Goal: Task Accomplishment & Management: Use online tool/utility

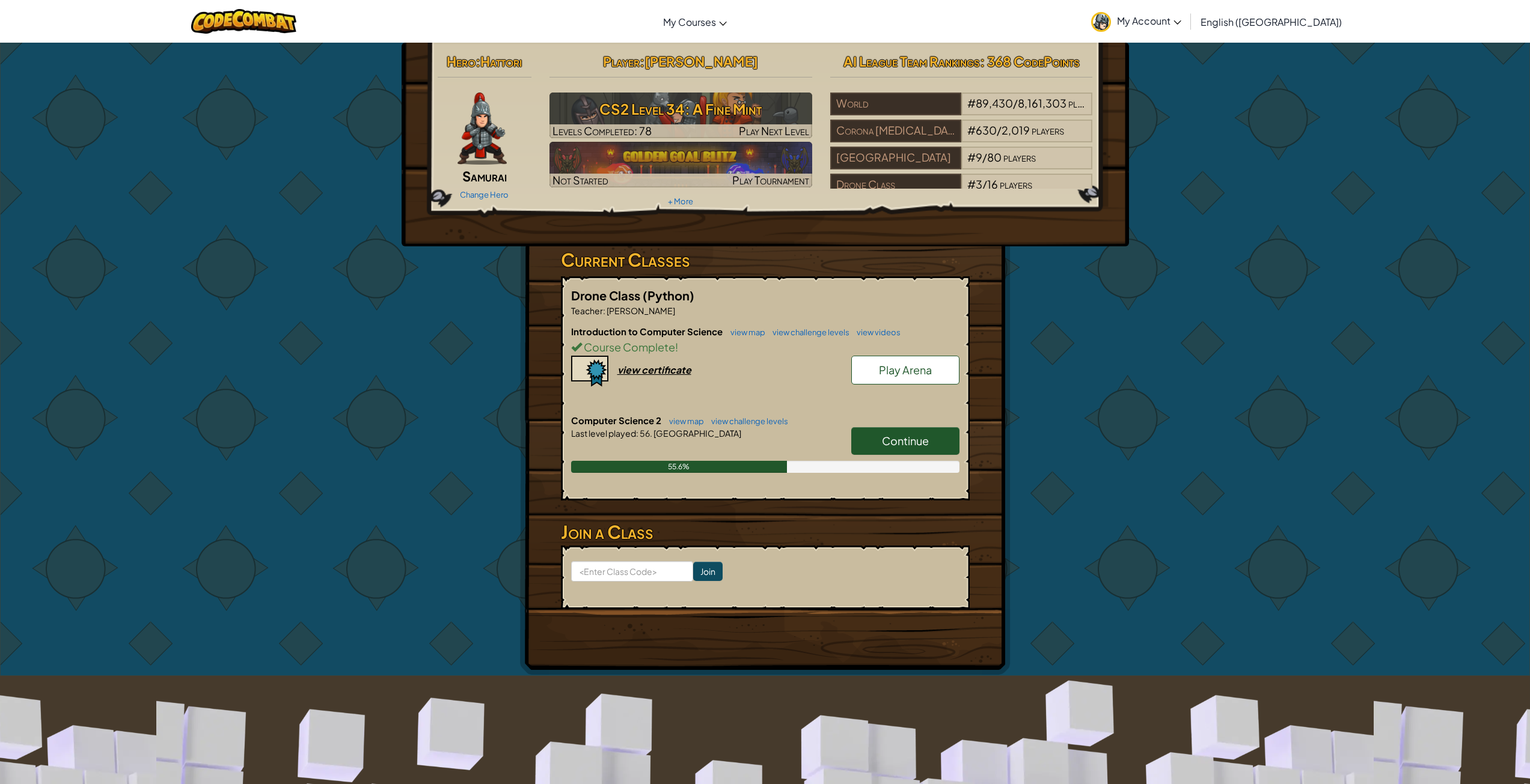
click at [925, 419] on h6 "Computer Science 2 view map view challenge levels" at bounding box center [765, 421] width 388 height 13
click at [915, 429] on link "Continue" at bounding box center [905, 441] width 108 height 28
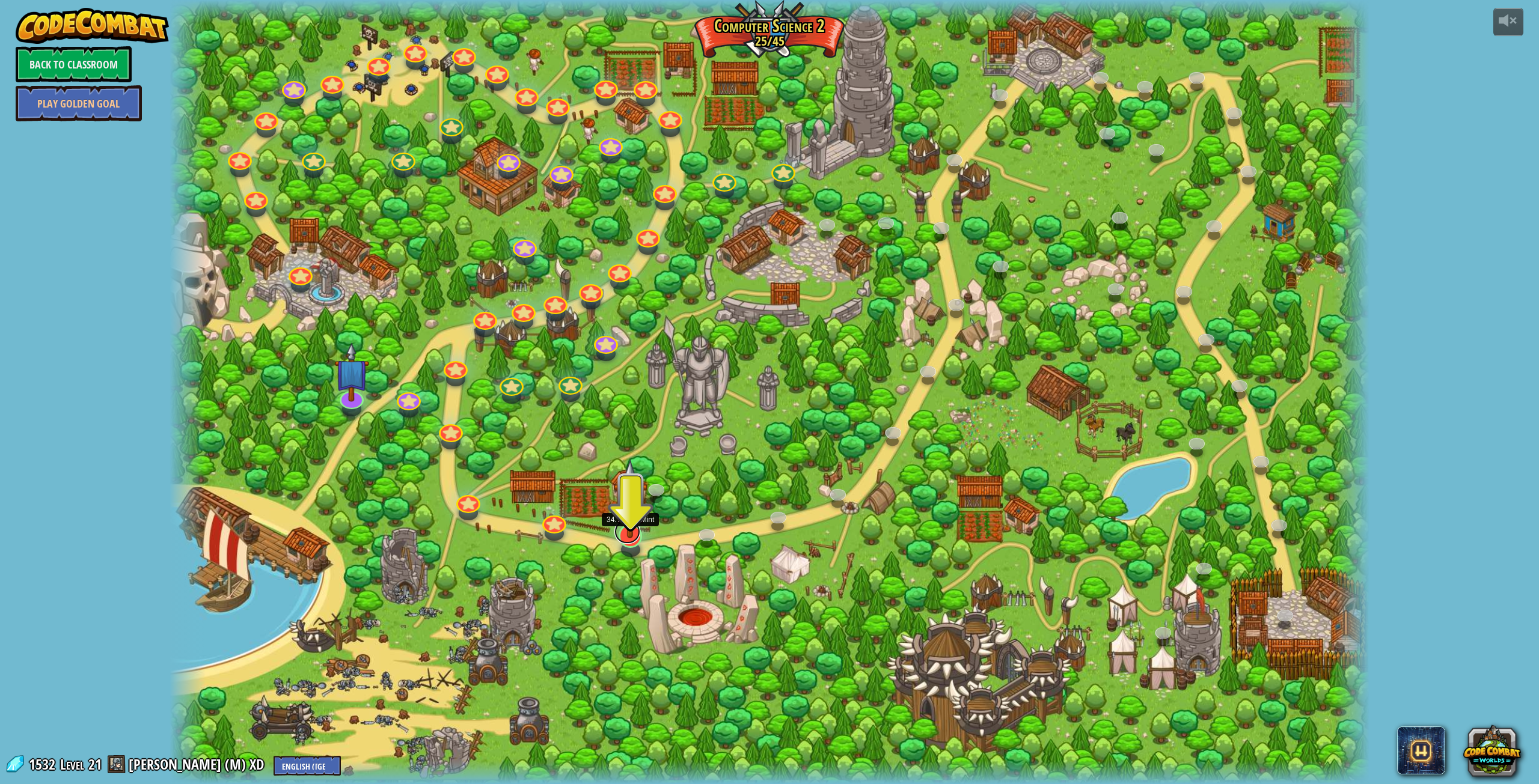
click at [620, 541] on div at bounding box center [631, 536] width 24 height 24
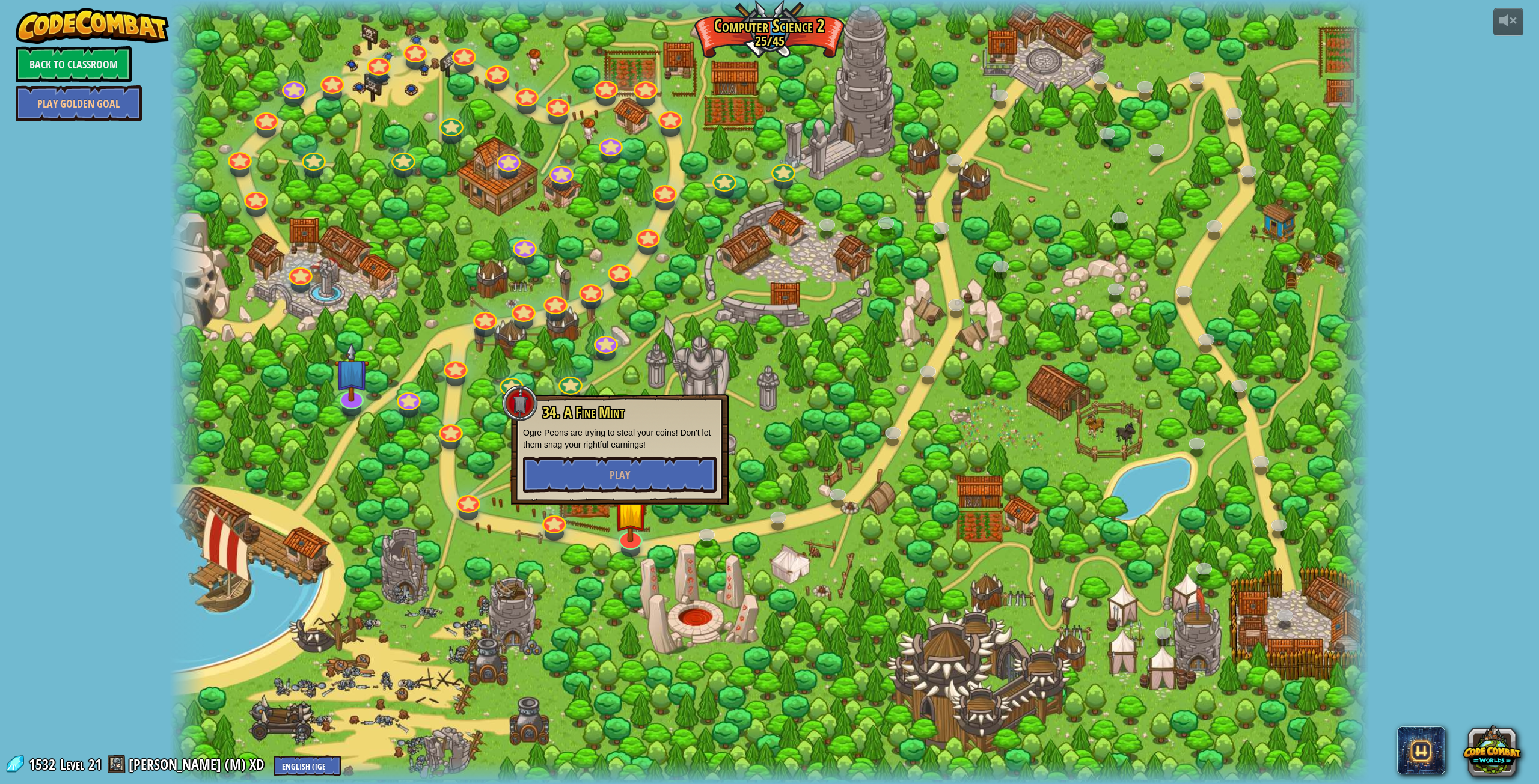
drag, startPoint x: 620, startPoint y: 541, endPoint x: 596, endPoint y: 550, distance: 25.6
click at [596, 550] on div at bounding box center [770, 392] width 1201 height 784
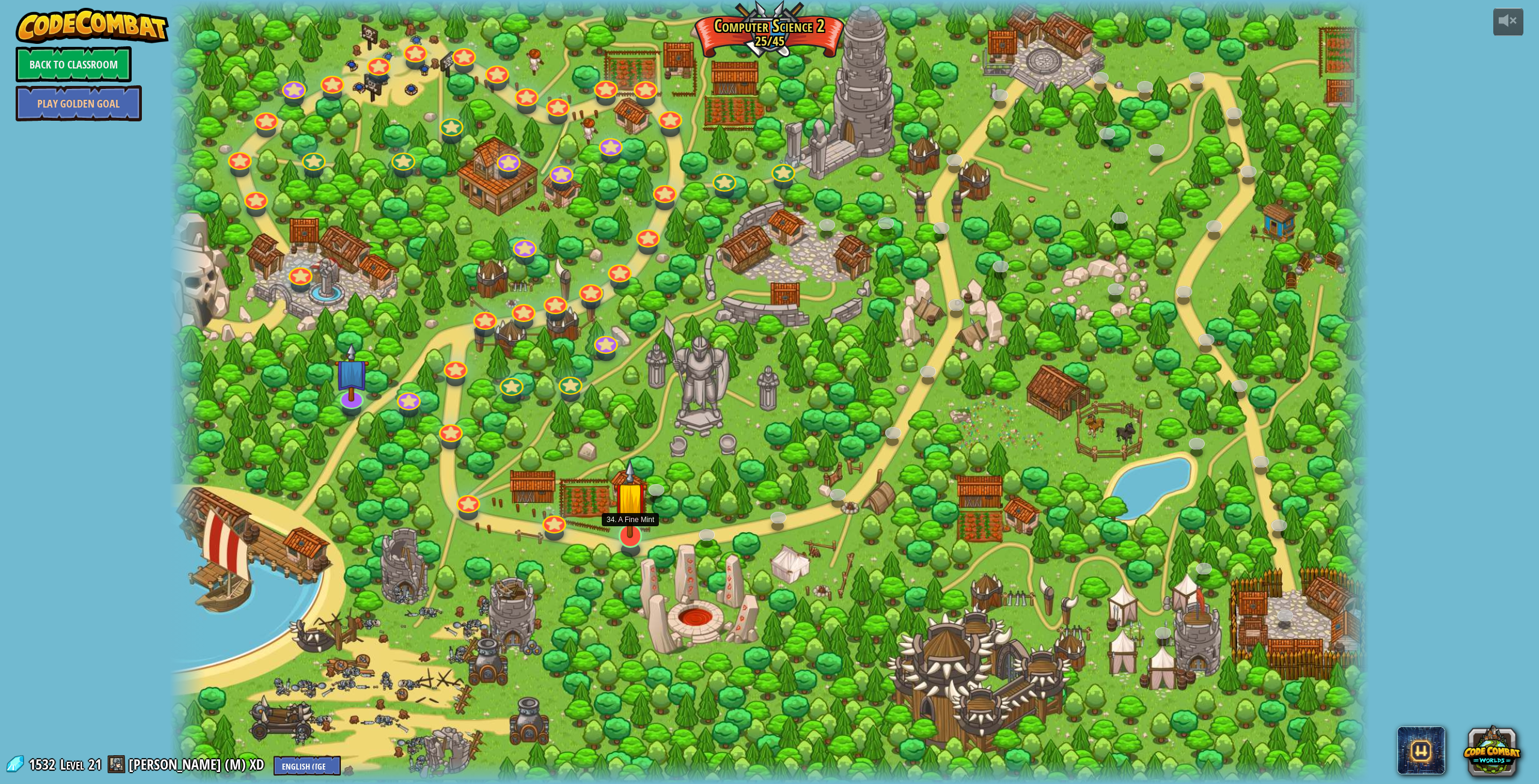
click at [640, 536] on img at bounding box center [630, 498] width 35 height 79
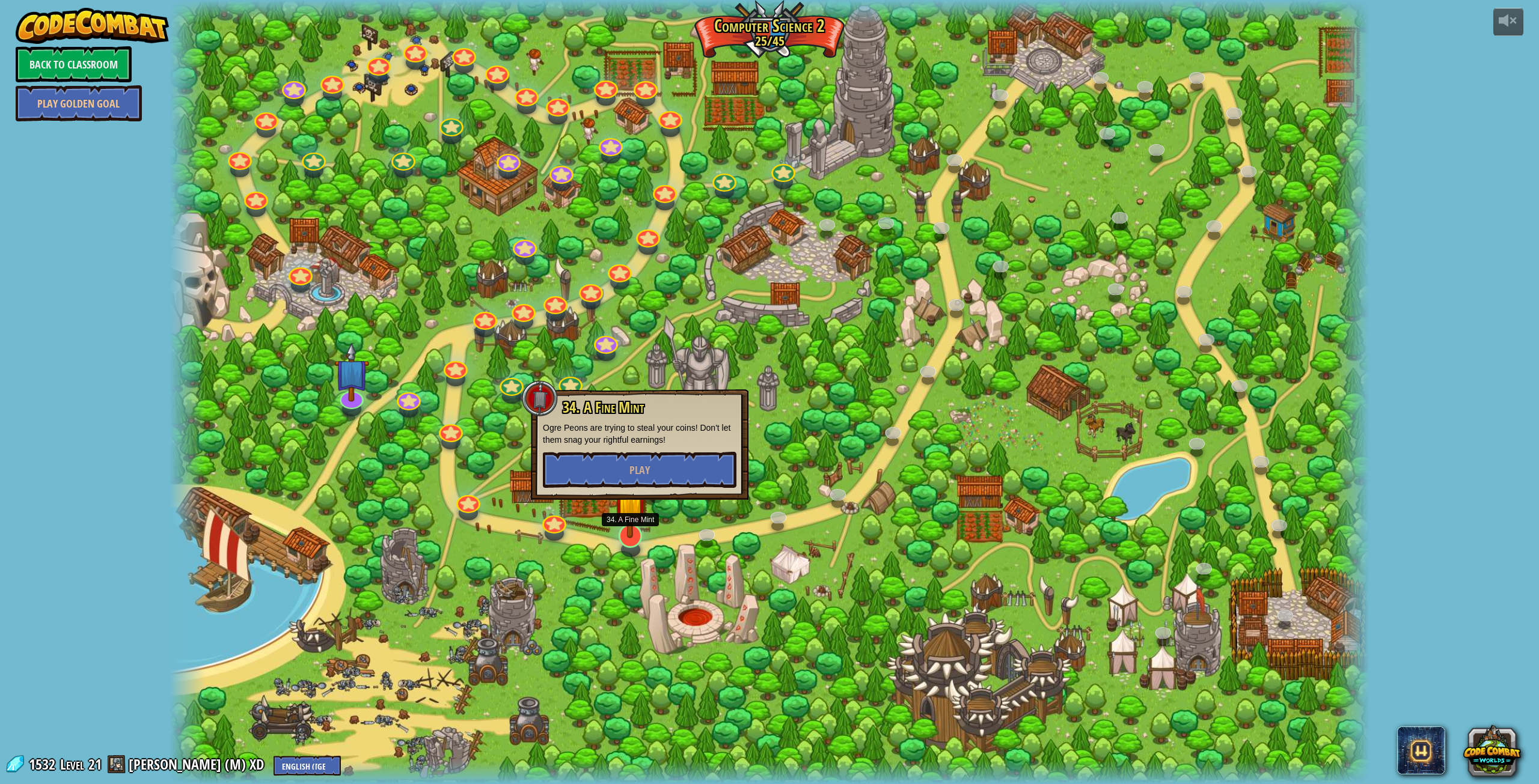
click at [640, 536] on img at bounding box center [630, 498] width 35 height 79
click at [683, 462] on button "Play" at bounding box center [640, 470] width 193 height 36
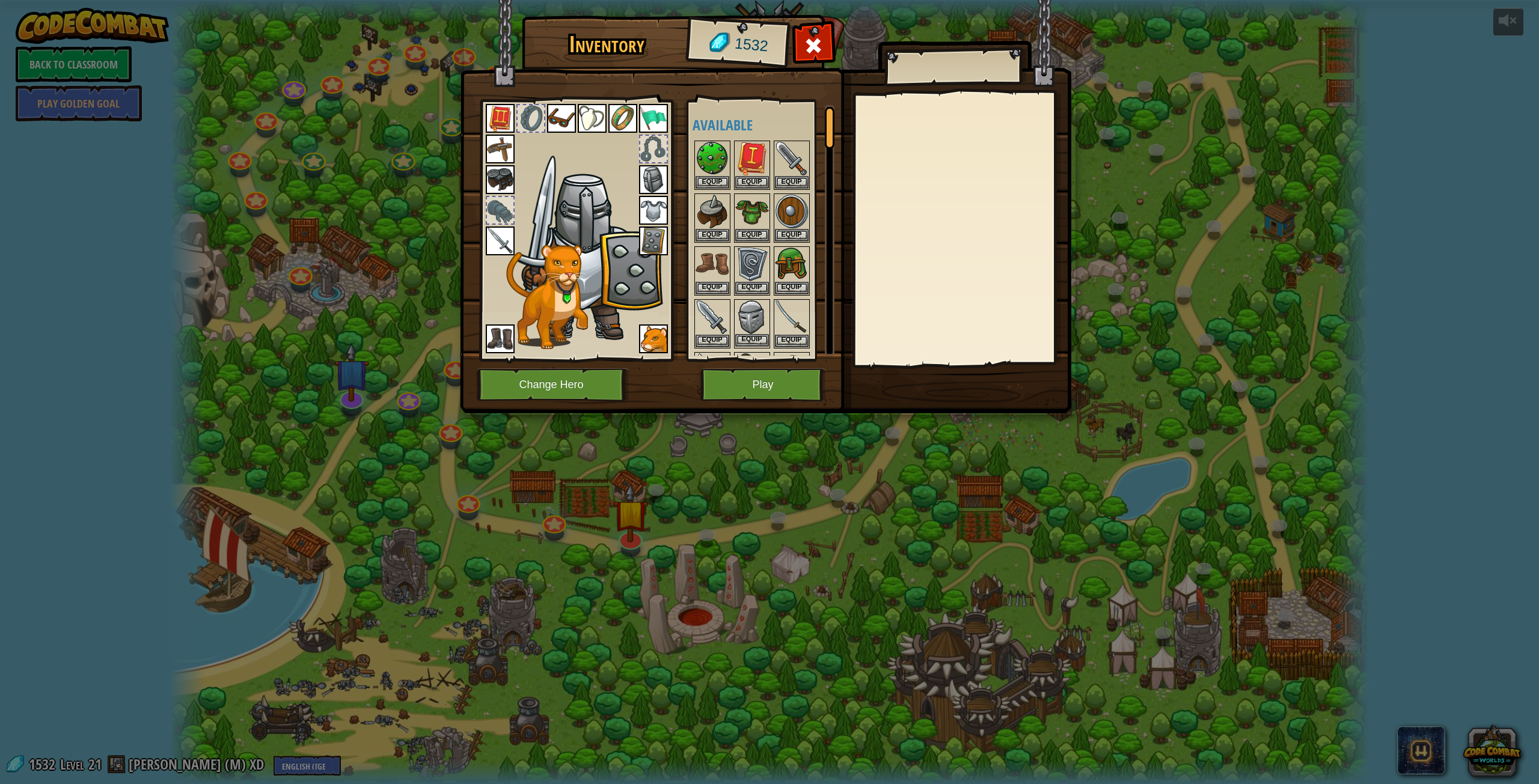
click at [751, 333] on img at bounding box center [752, 317] width 34 height 34
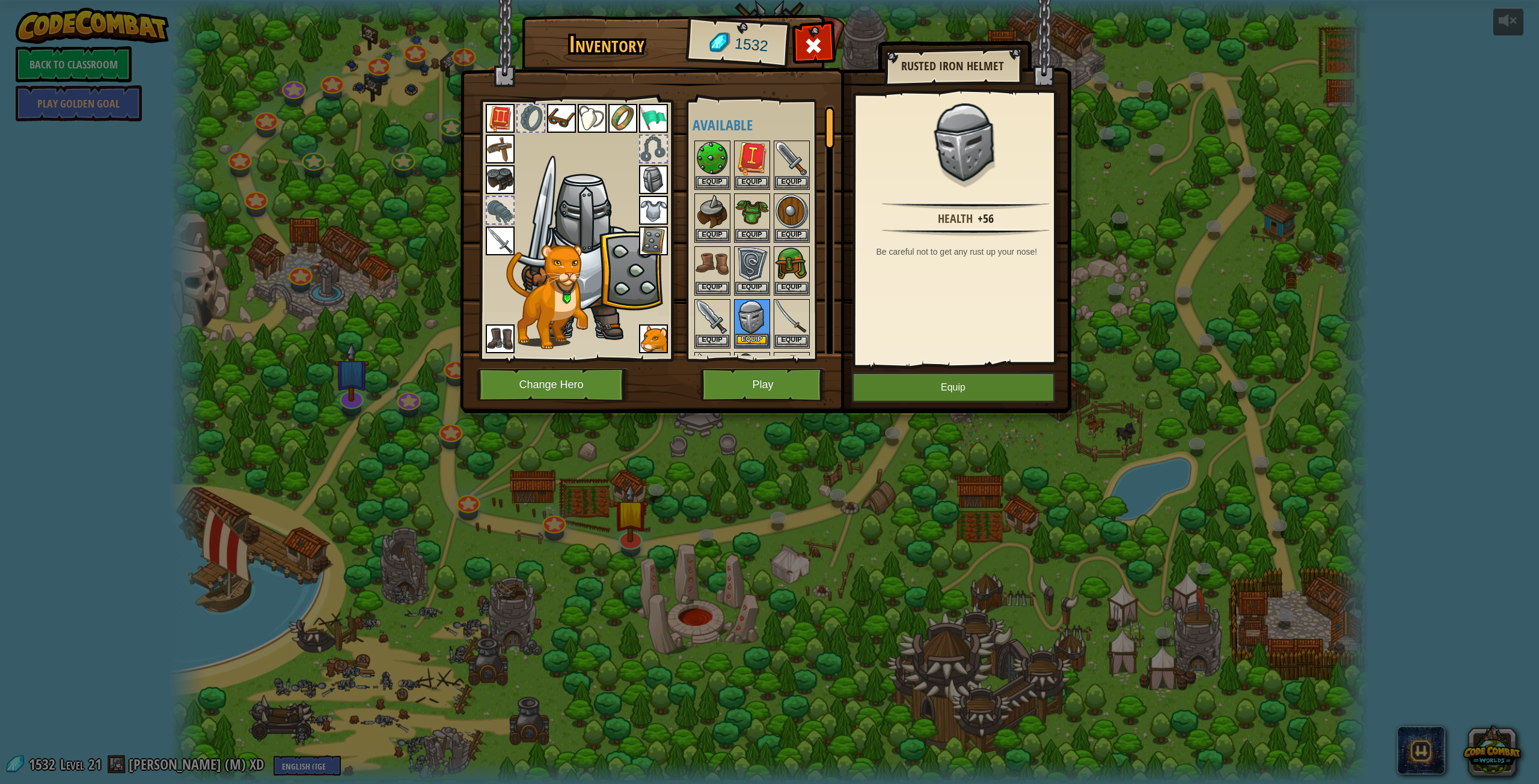
click at [751, 333] on img at bounding box center [752, 317] width 34 height 34
click at [643, 177] on img at bounding box center [653, 179] width 29 height 29
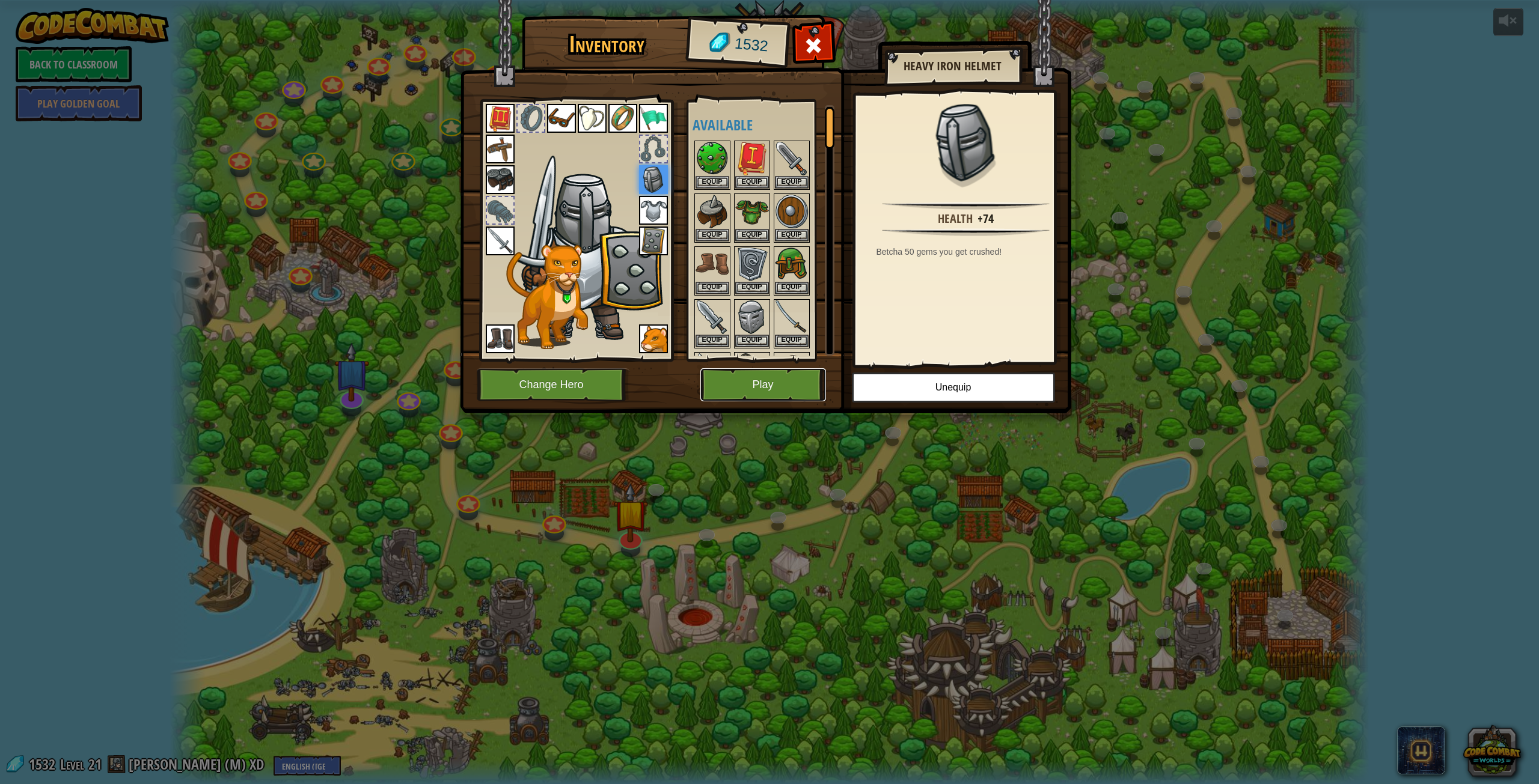
click at [705, 380] on button "Play" at bounding box center [763, 385] width 126 height 33
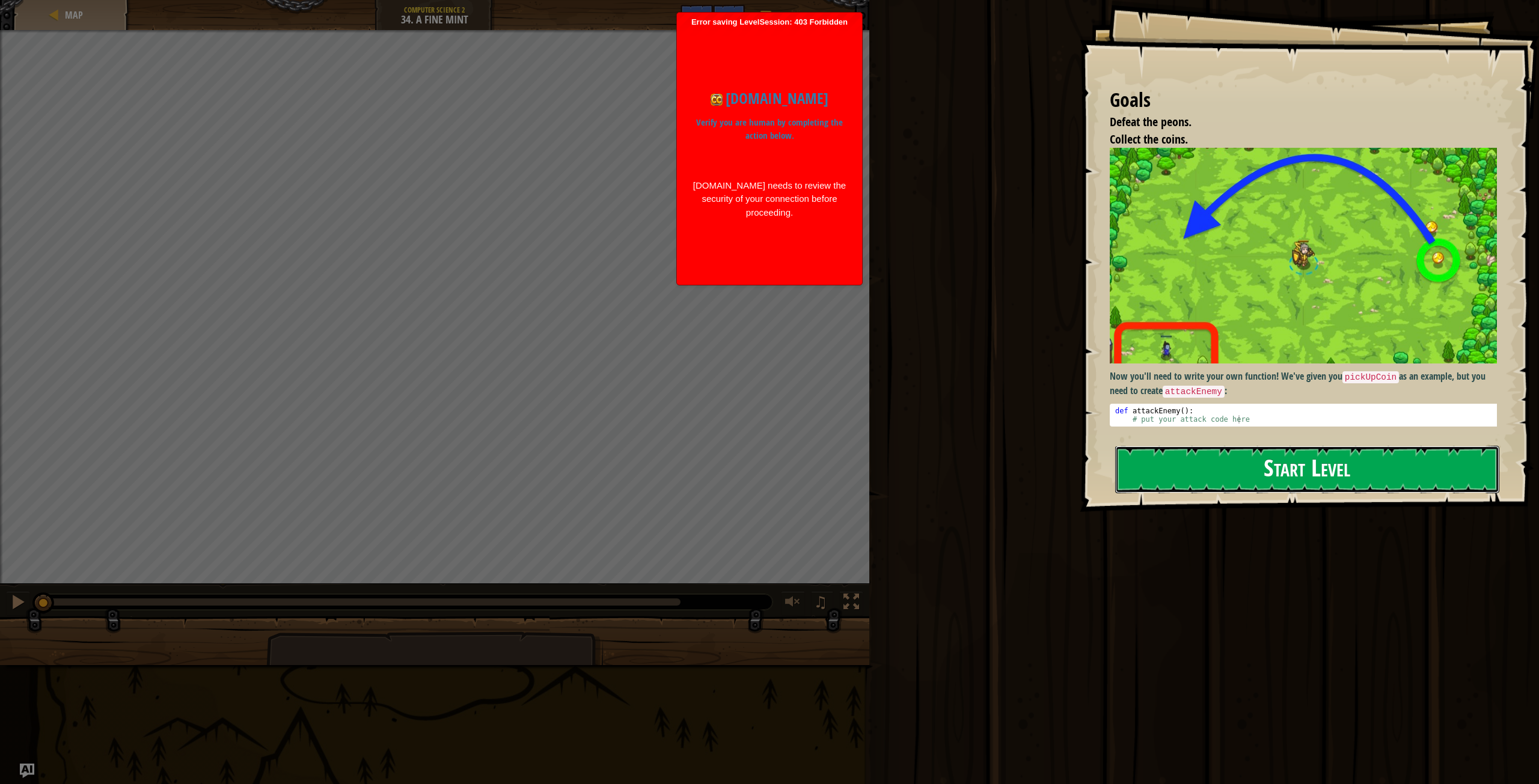
click at [1379, 481] on button "Start Level" at bounding box center [1308, 469] width 384 height 47
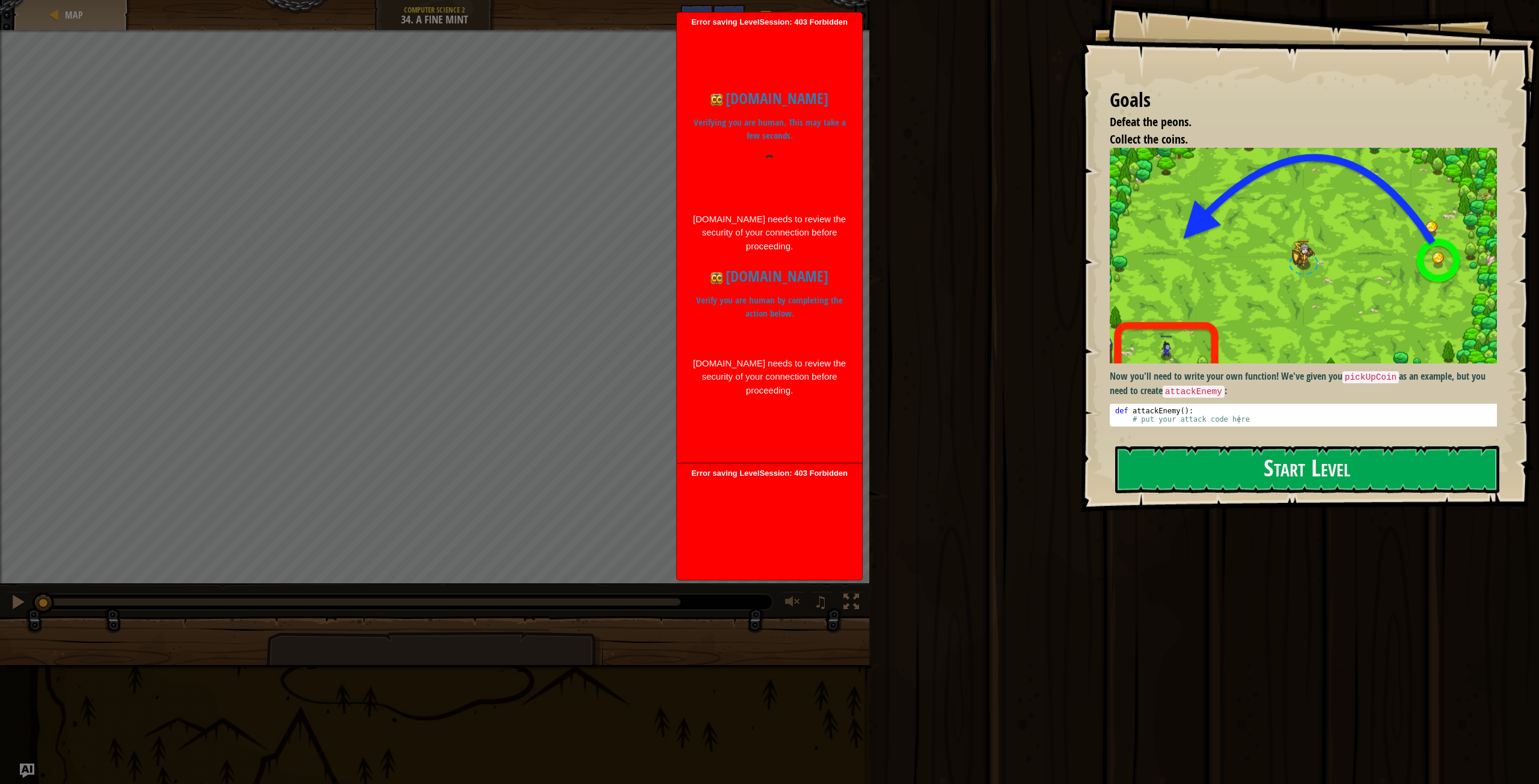
click at [739, 353] on div "codecombat.com Verifying you are human. This may take a few seconds. codecombat…" at bounding box center [769, 242] width 173 height 334
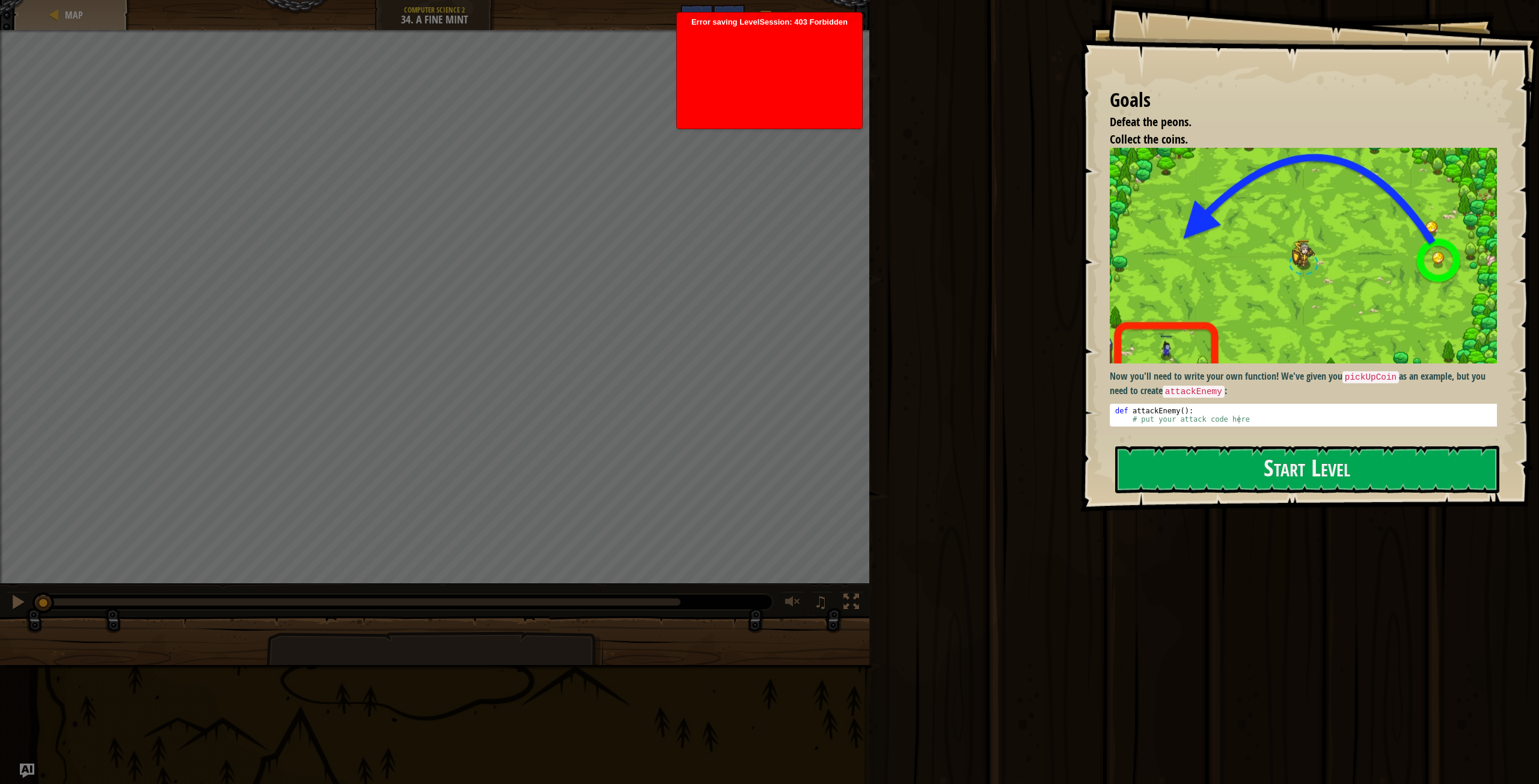
click at [693, 100] on div at bounding box center [769, 75] width 173 height 96
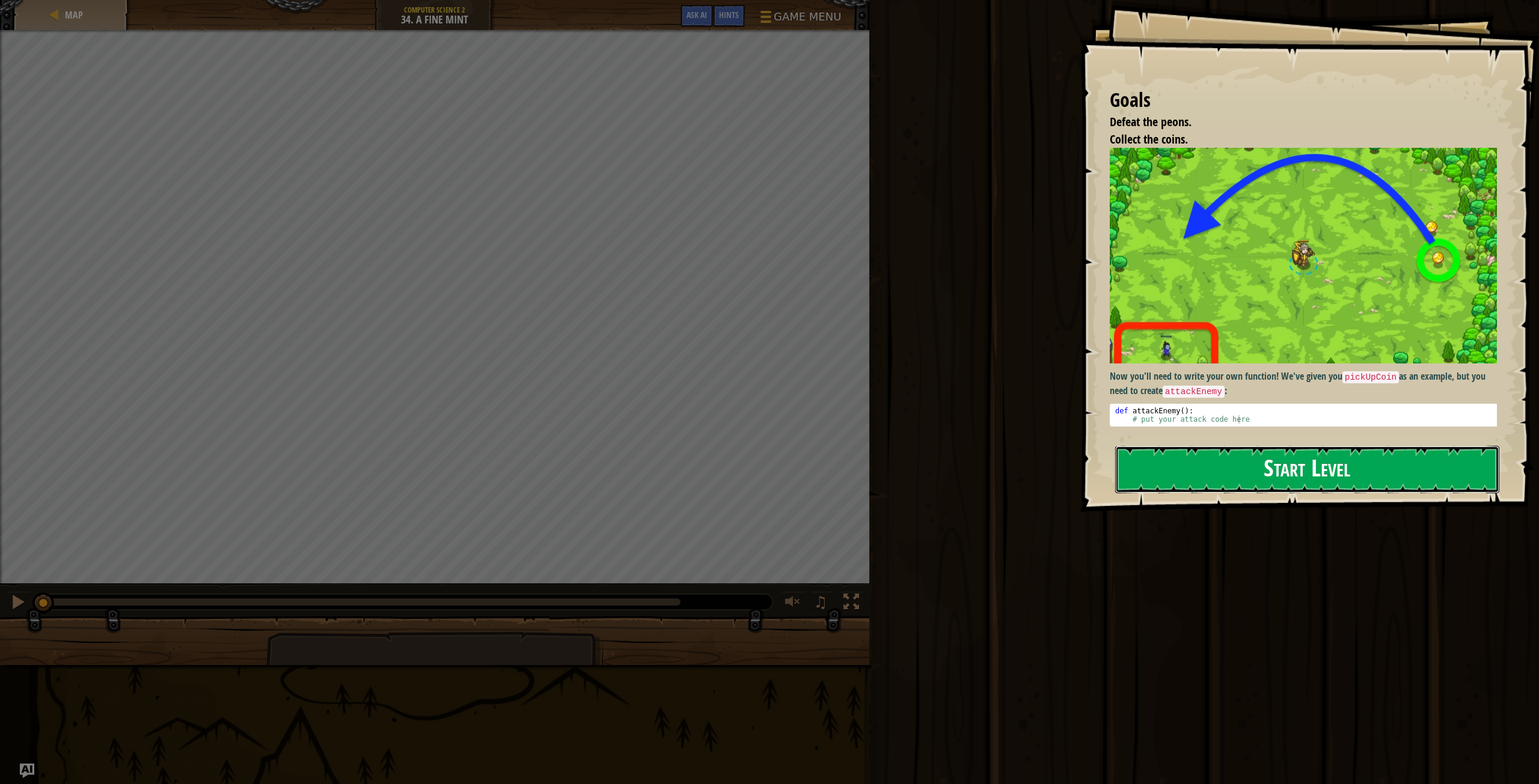
click at [1300, 460] on button "Start Level" at bounding box center [1308, 469] width 384 height 47
click at [1230, 472] on button "Start Level" at bounding box center [1308, 469] width 384 height 47
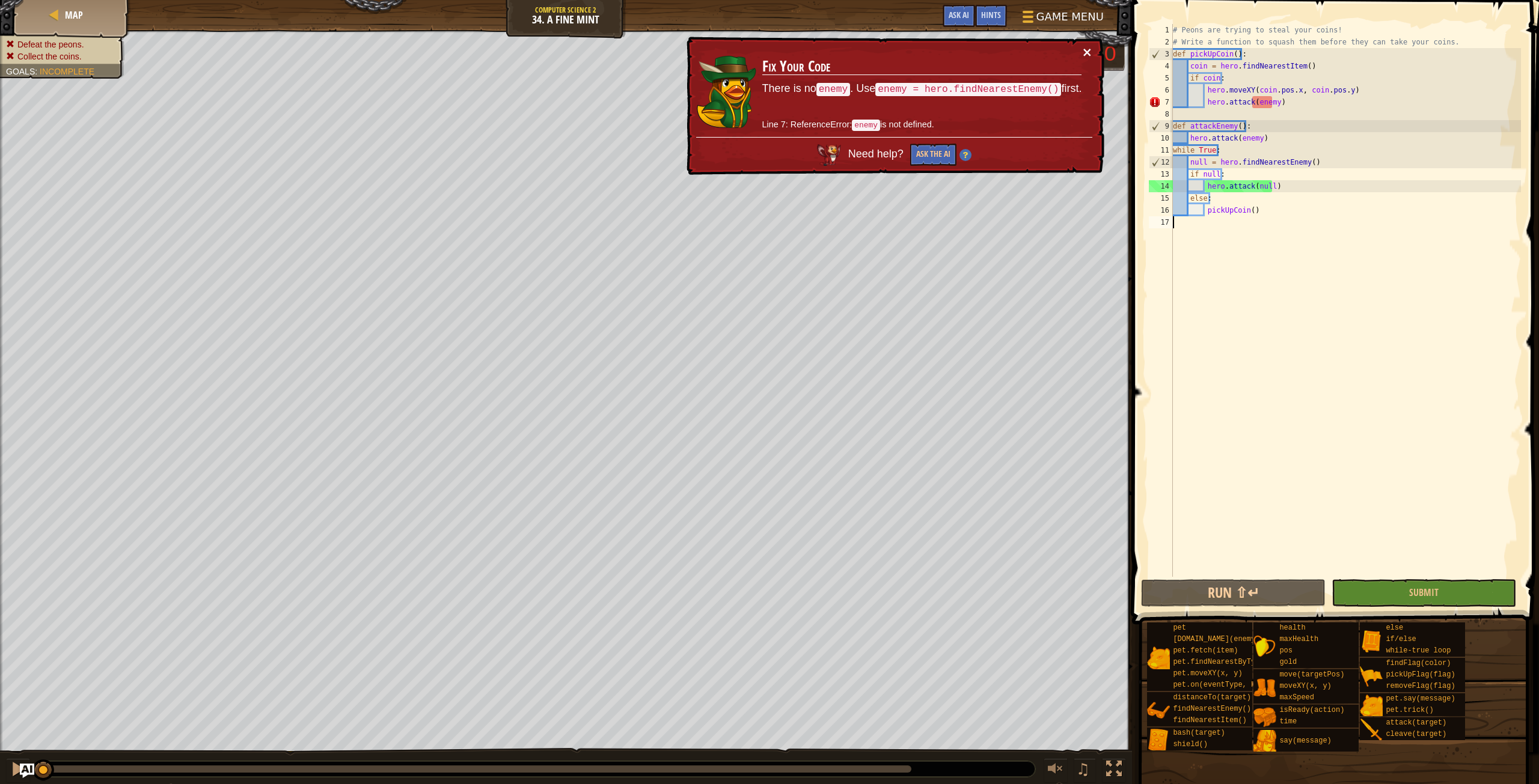
click at [1088, 51] on button "×" at bounding box center [1087, 52] width 11 height 13
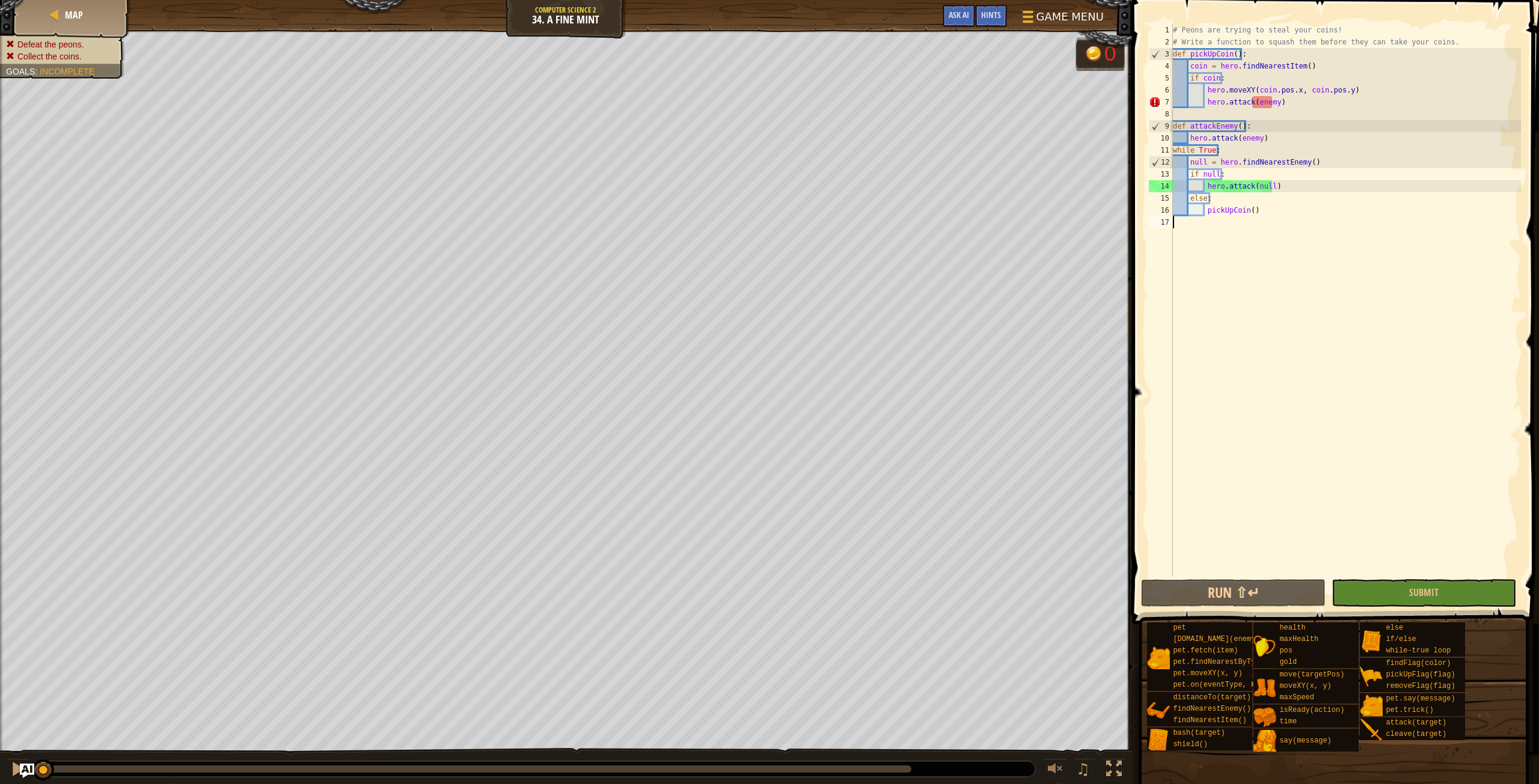
click at [1450, 259] on div "# Peons are trying to steal your coins! # Write a function to squash them befor…" at bounding box center [1346, 312] width 350 height 577
click at [1371, 179] on div "# Peons are trying to steal your coins! # Write a function to squash them befor…" at bounding box center [1346, 312] width 350 height 577
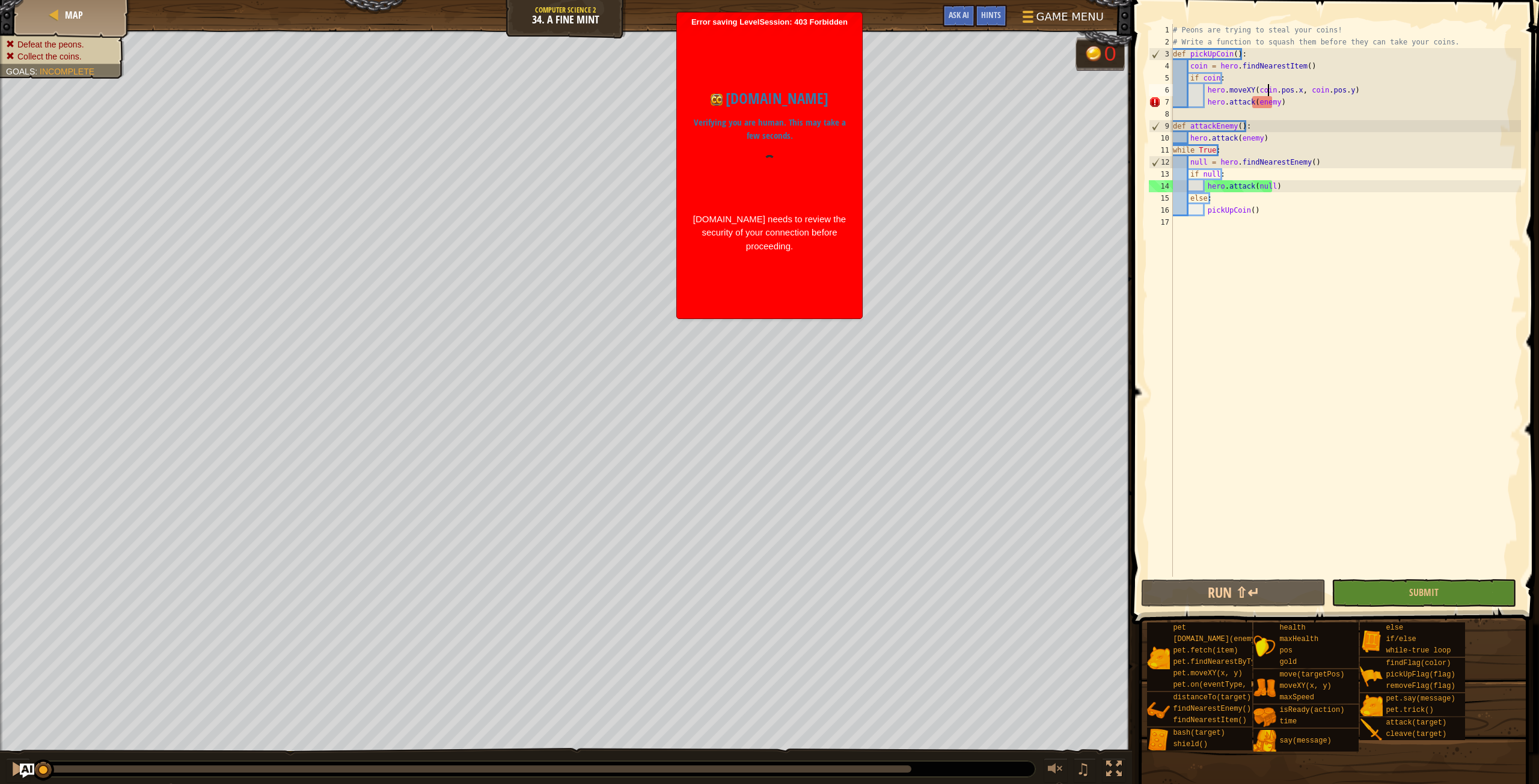
click at [1268, 95] on div "# Peons are trying to steal your coins! # Write a function to squash them befor…" at bounding box center [1346, 312] width 350 height 577
type textarea "hero.moveXY(coin.pos.x, coin.pos.y)"
click at [1272, 109] on div "# Peons are trying to steal your coins! # Write a function to squash them befor…" at bounding box center [1346, 312] width 350 height 577
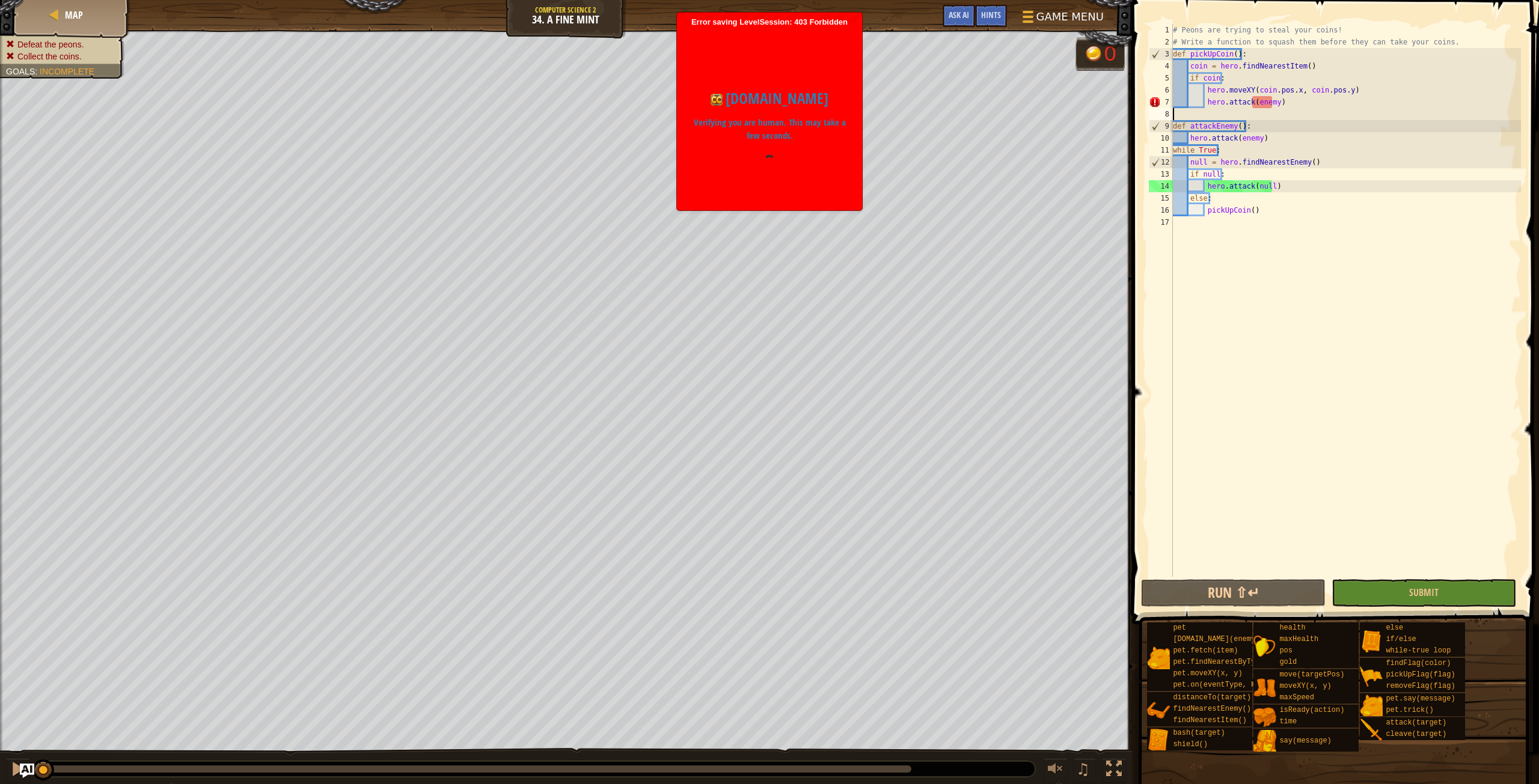
click at [1267, 105] on div "# Peons are trying to steal your coins! # Write a function to squash them befor…" at bounding box center [1346, 312] width 350 height 577
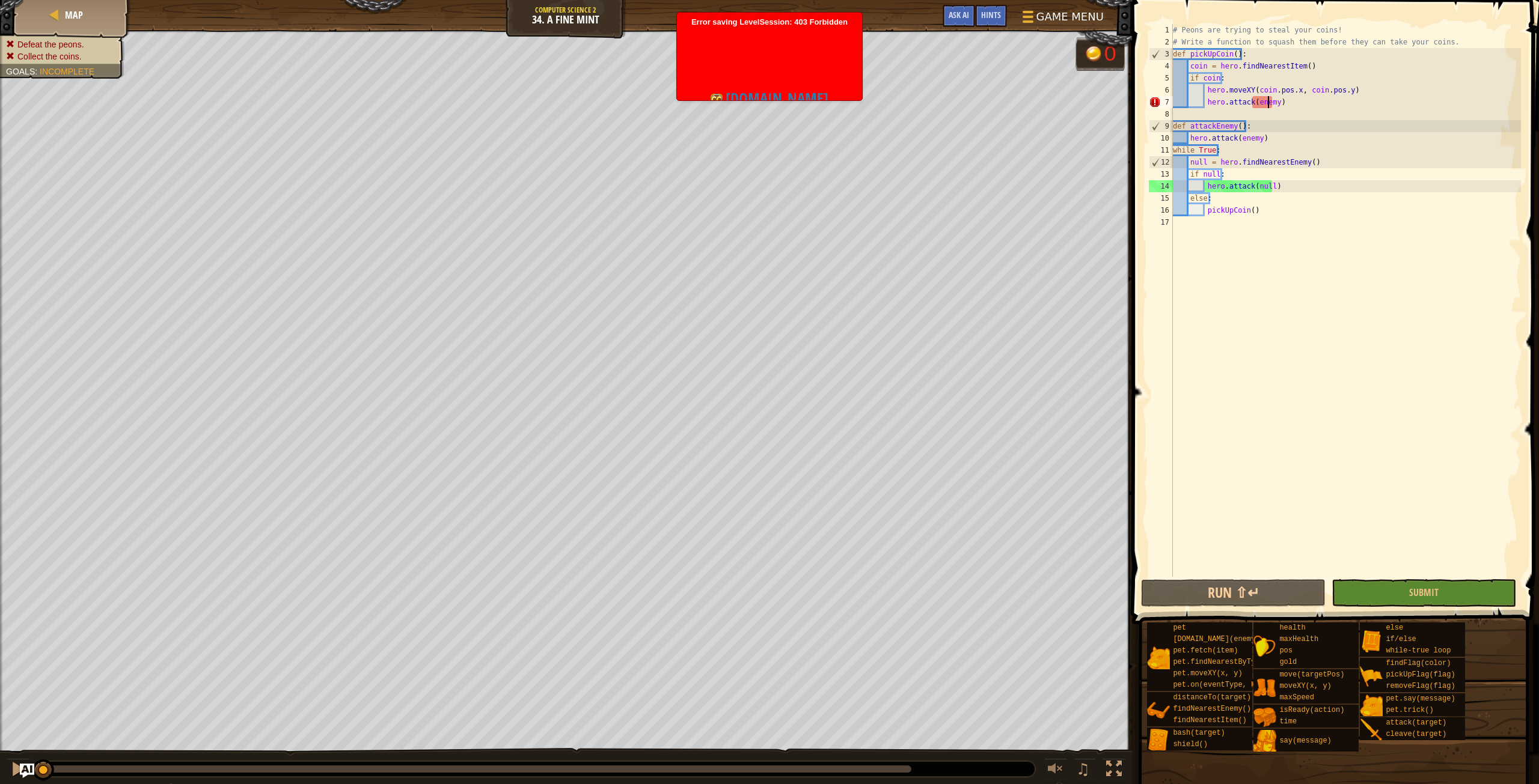
type textarea "hero.attack(enemy)"
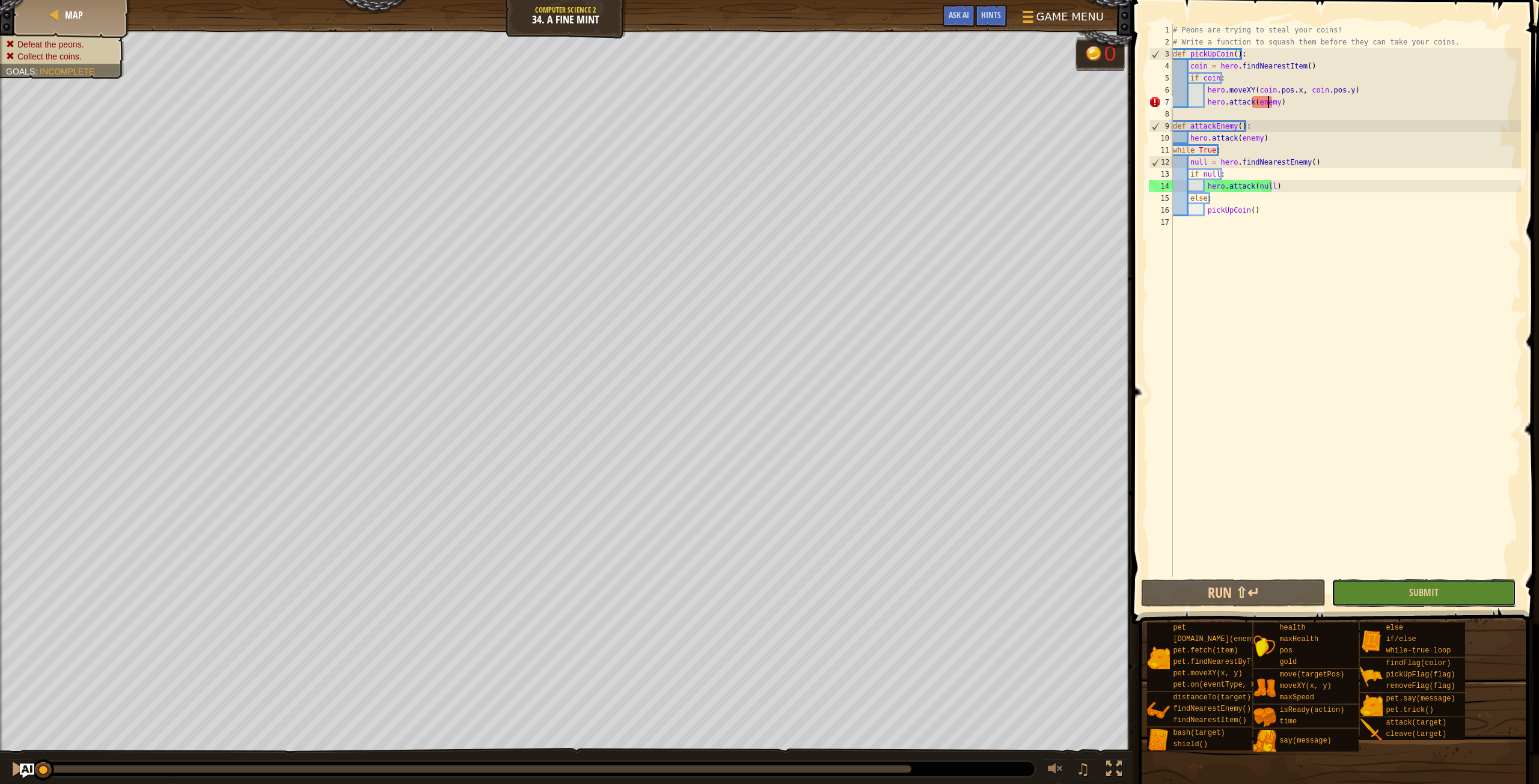
click at [1402, 601] on button "Submit" at bounding box center [1424, 593] width 185 height 28
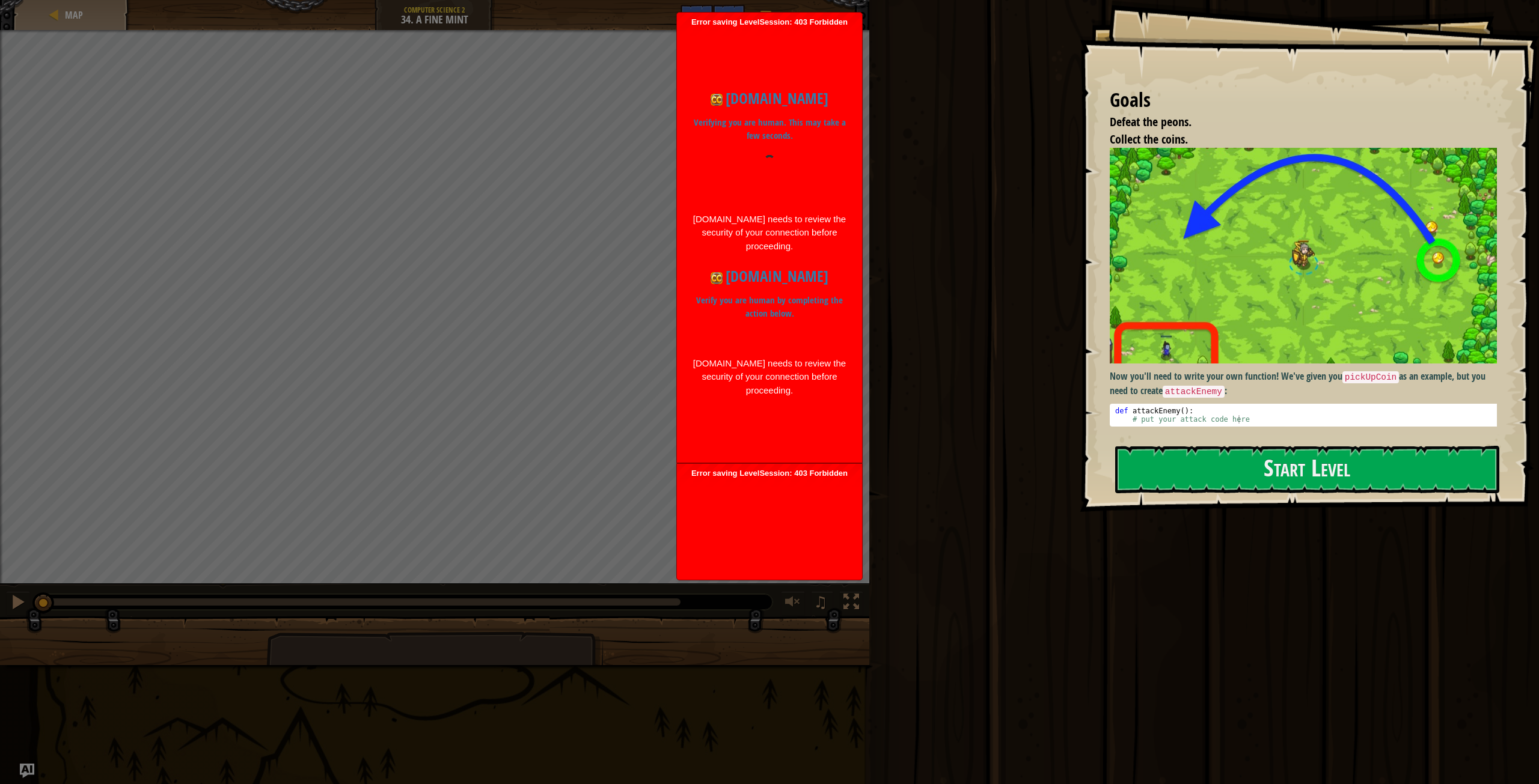
drag, startPoint x: 721, startPoint y: 507, endPoint x: 756, endPoint y: 419, distance: 94.7
click at [747, 433] on ul "Error saving LevelSession: 403 Forbidden Just a moment... codecombat.com Verify…" at bounding box center [769, 296] width 186 height 569
click at [757, 412] on div "codecombat.com Verifying you are human. This may take a few seconds. codecombat…" at bounding box center [769, 243] width 173 height 431
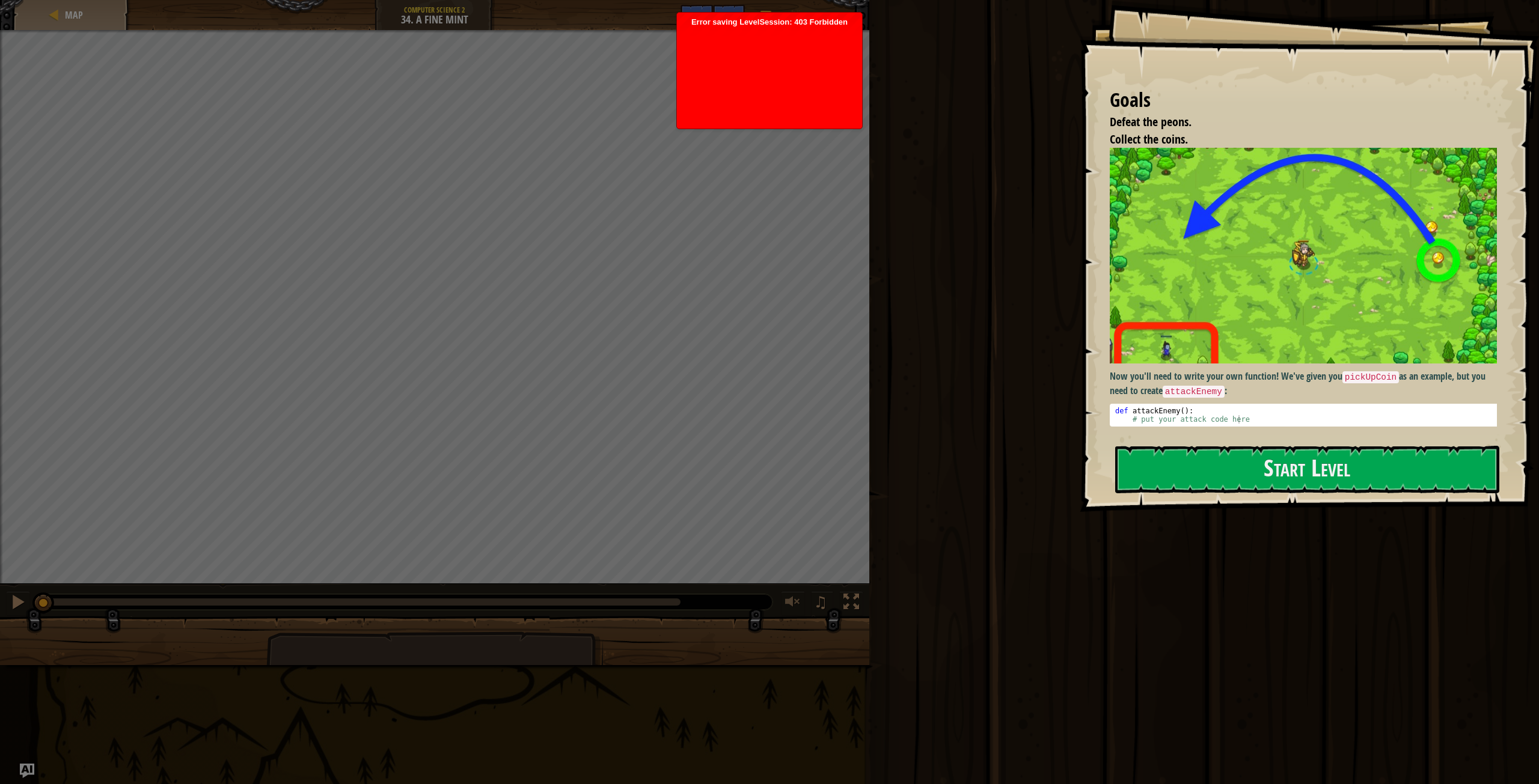
click at [769, 31] on div at bounding box center [769, 75] width 173 height 96
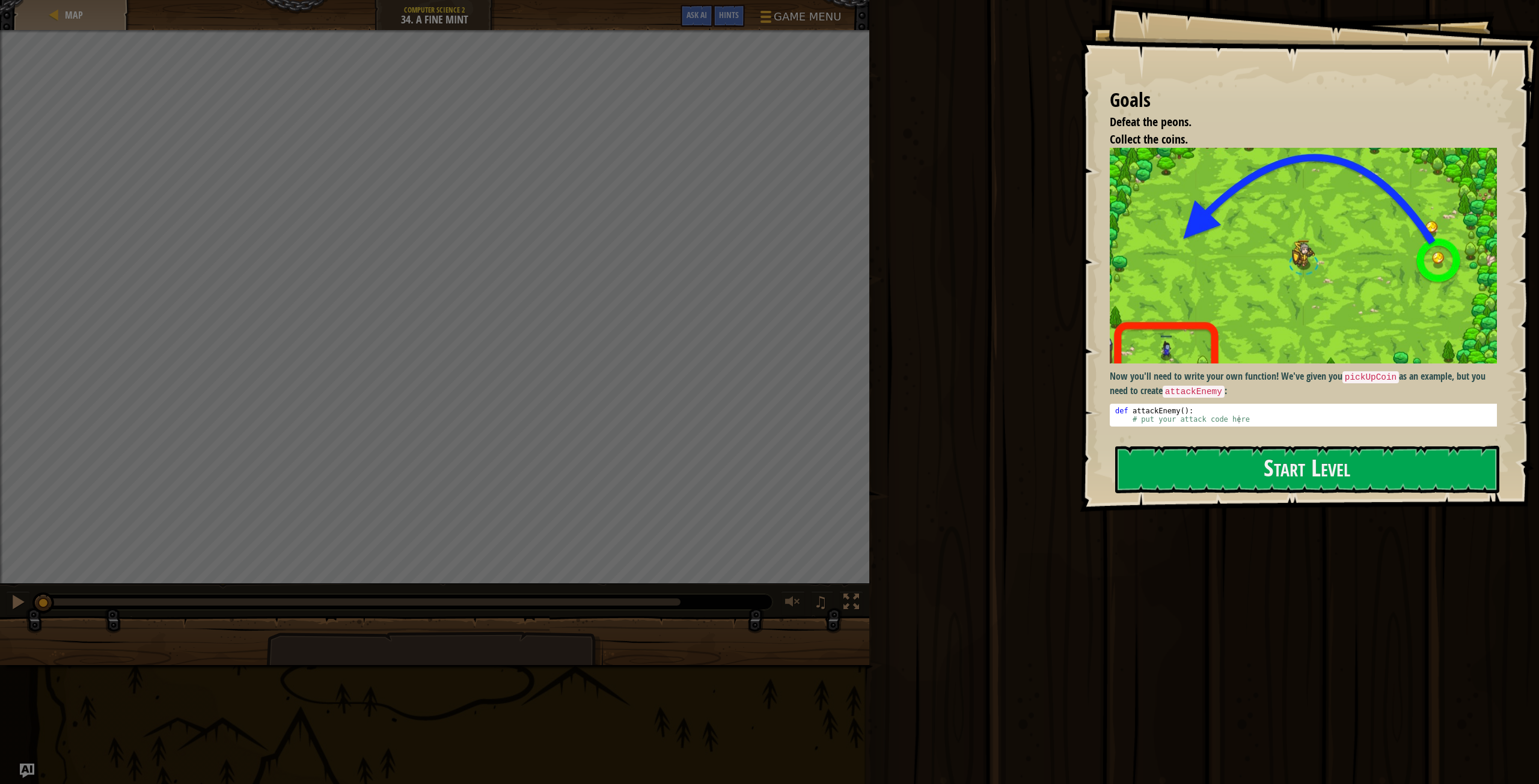
click at [769, 31] on div at bounding box center [435, 31] width 870 height 3
click at [1399, 472] on button "Start Level" at bounding box center [1308, 469] width 384 height 47
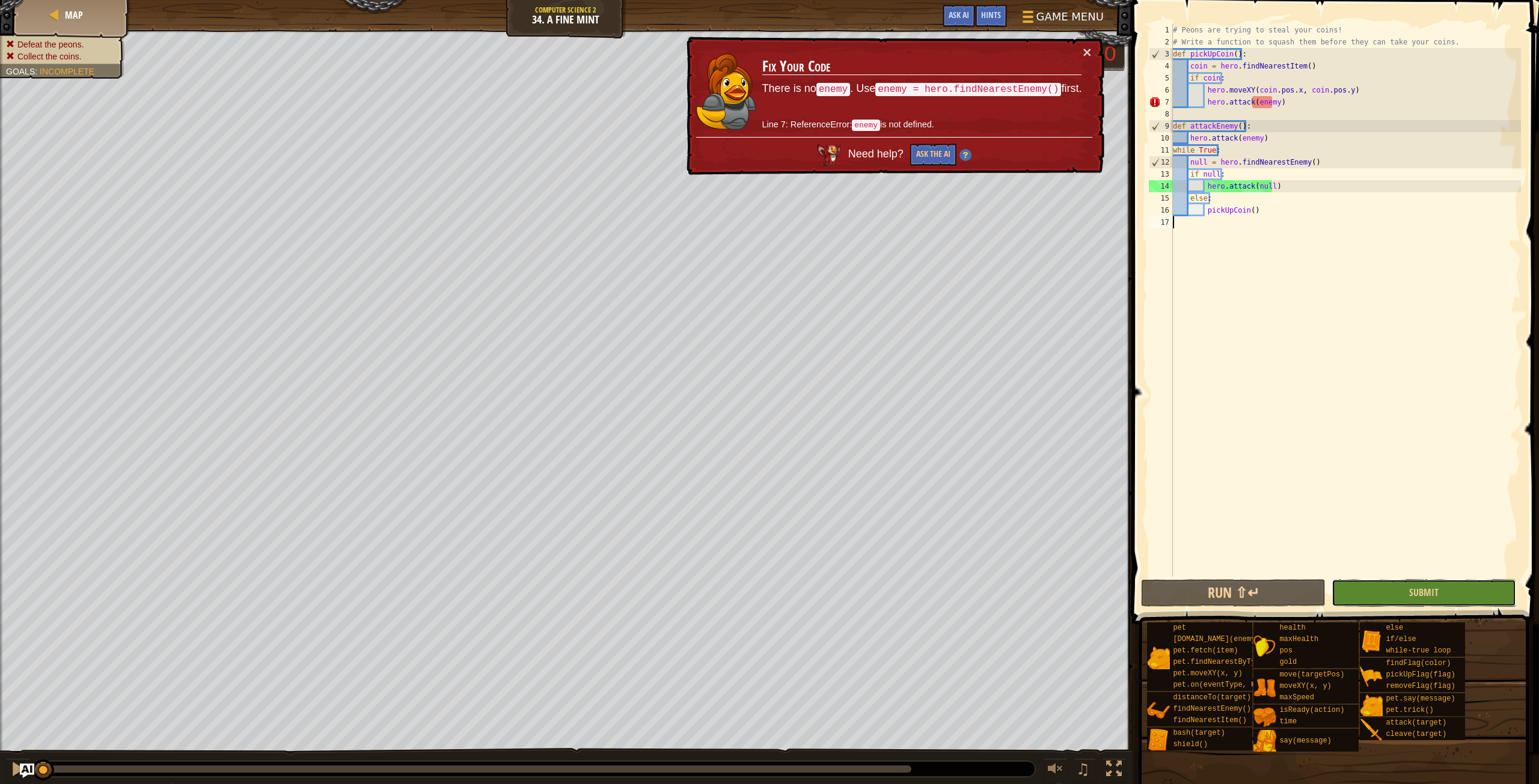
click at [1360, 594] on button "Submit" at bounding box center [1424, 593] width 185 height 28
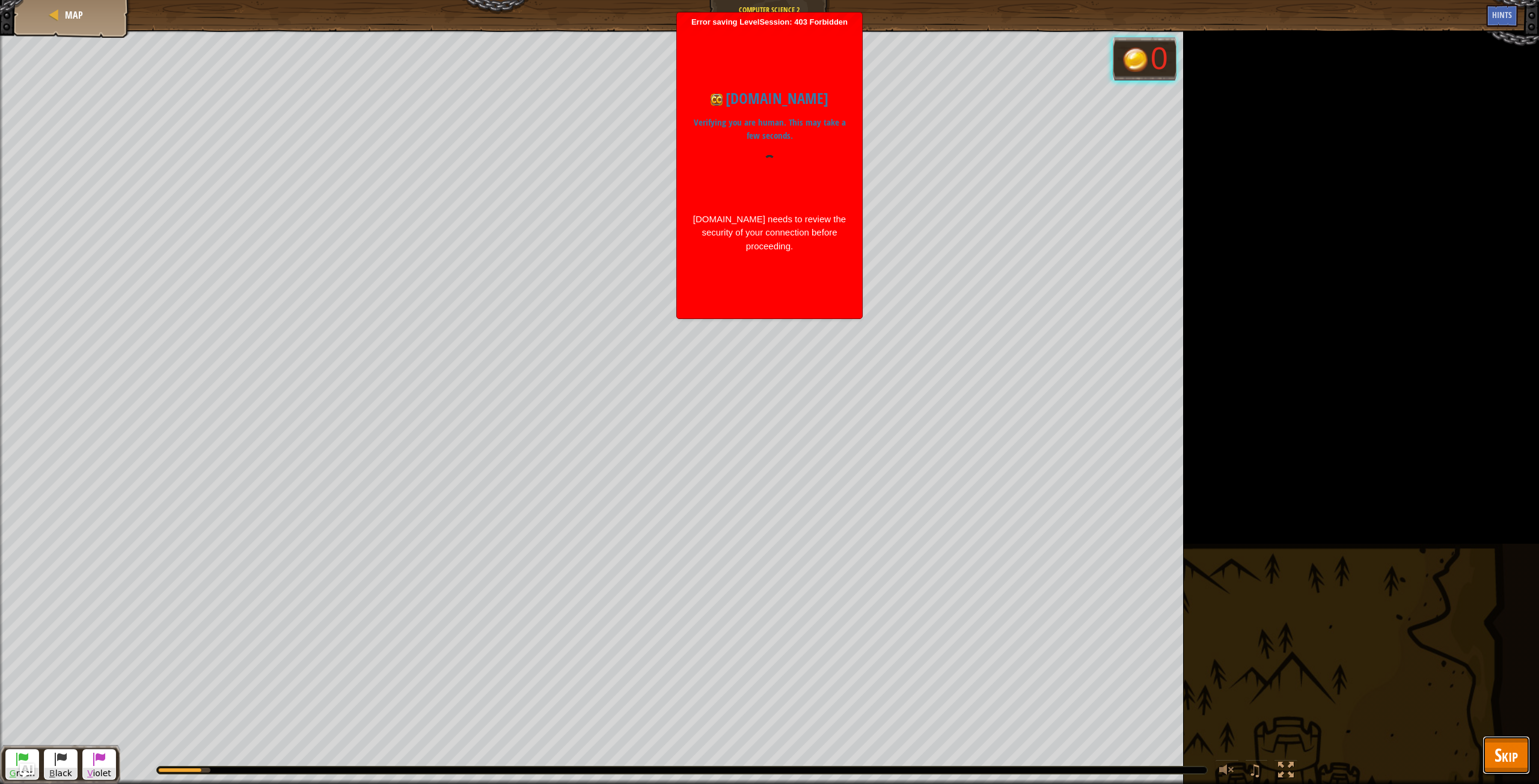
click at [1502, 753] on span "Skip" at bounding box center [1506, 755] width 23 height 25
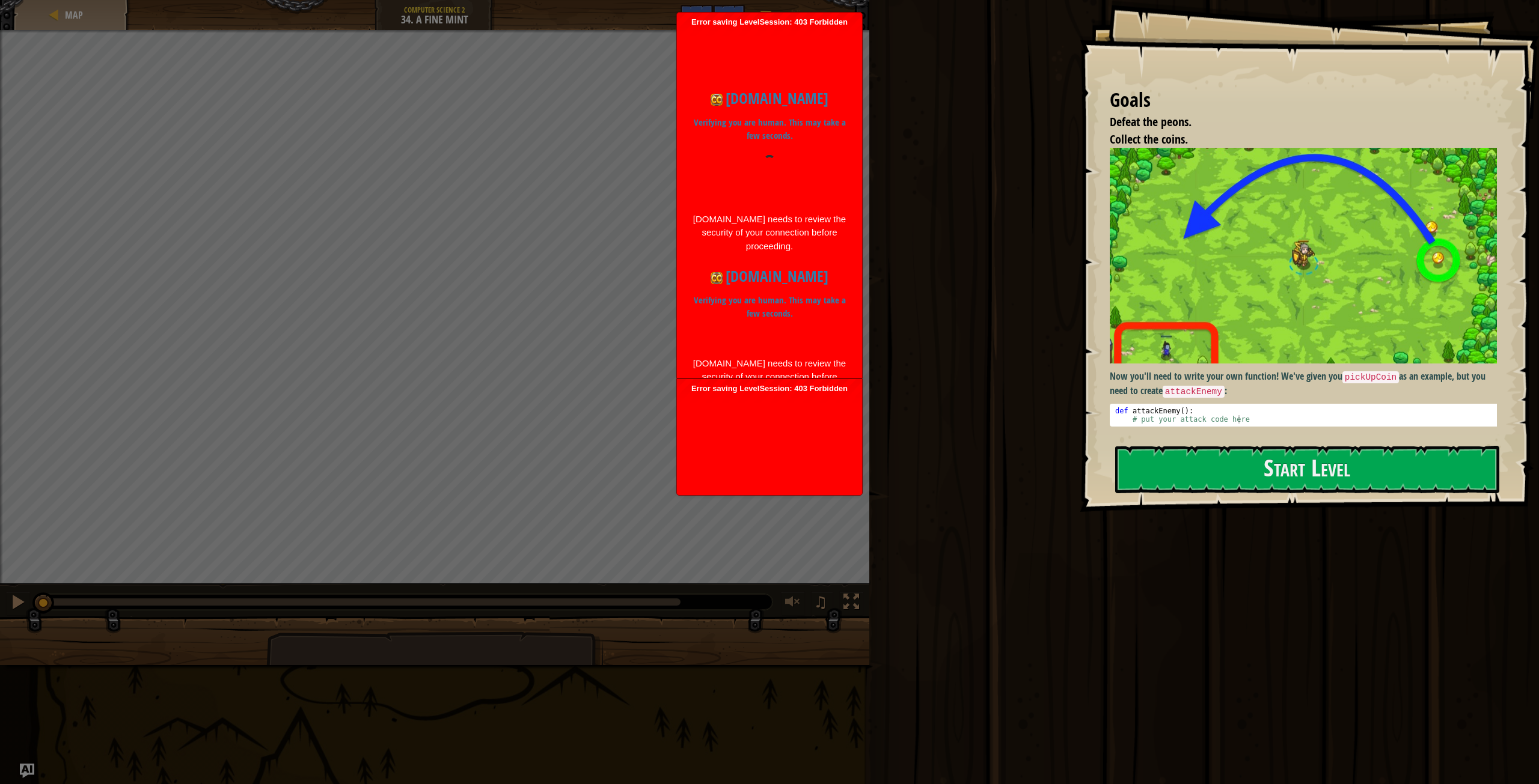
click at [774, 277] on ul "Error saving LevelSession: 403 Forbidden Just a moment... [DOMAIN_NAME] Verifyi…" at bounding box center [769, 254] width 186 height 484
click at [756, 393] on div at bounding box center [769, 441] width 173 height 96
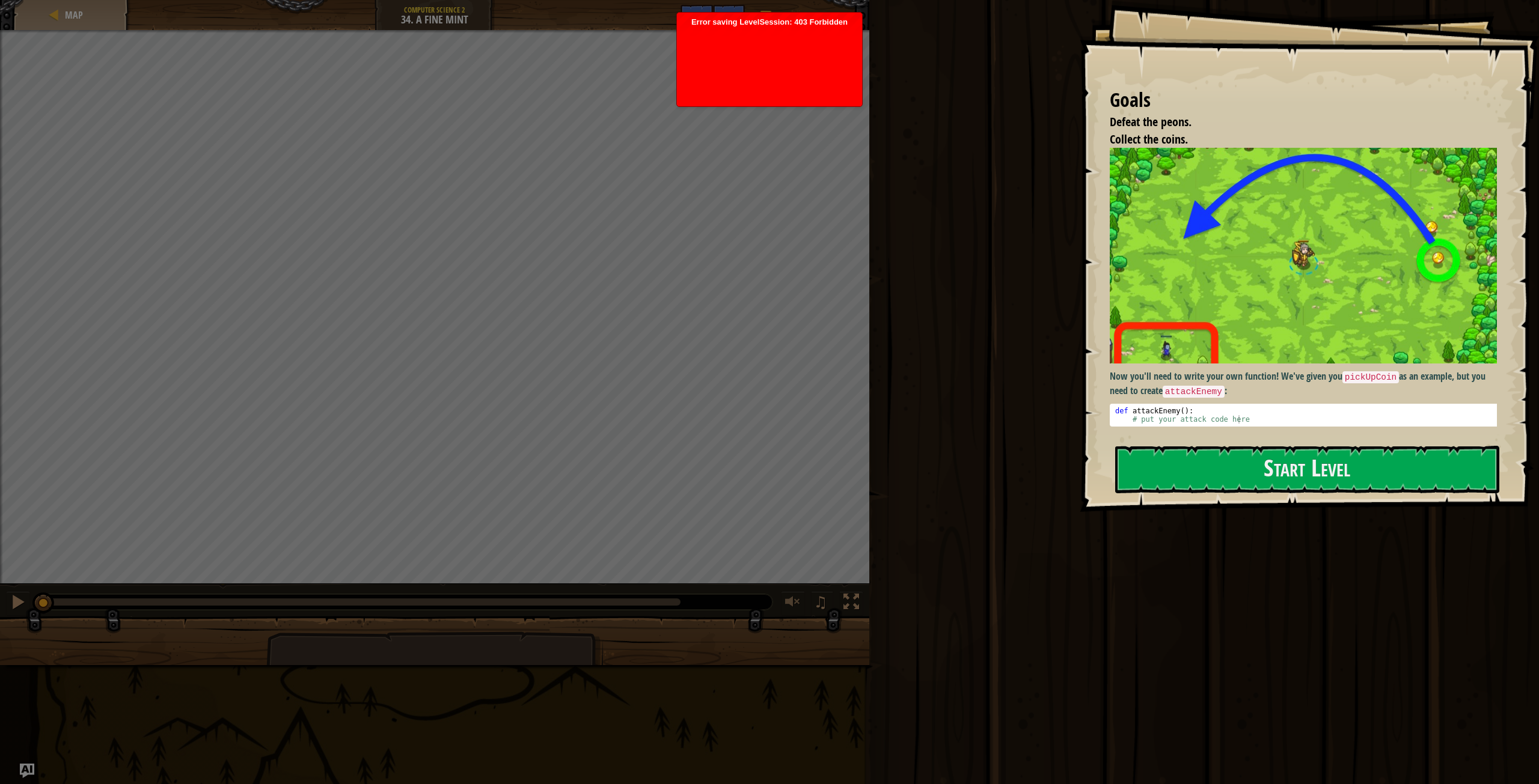
click at [679, 292] on body "Goals Defeat the peons. Collect the coins. Now you'll need to write your own fu…" at bounding box center [769, 392] width 1539 height 784
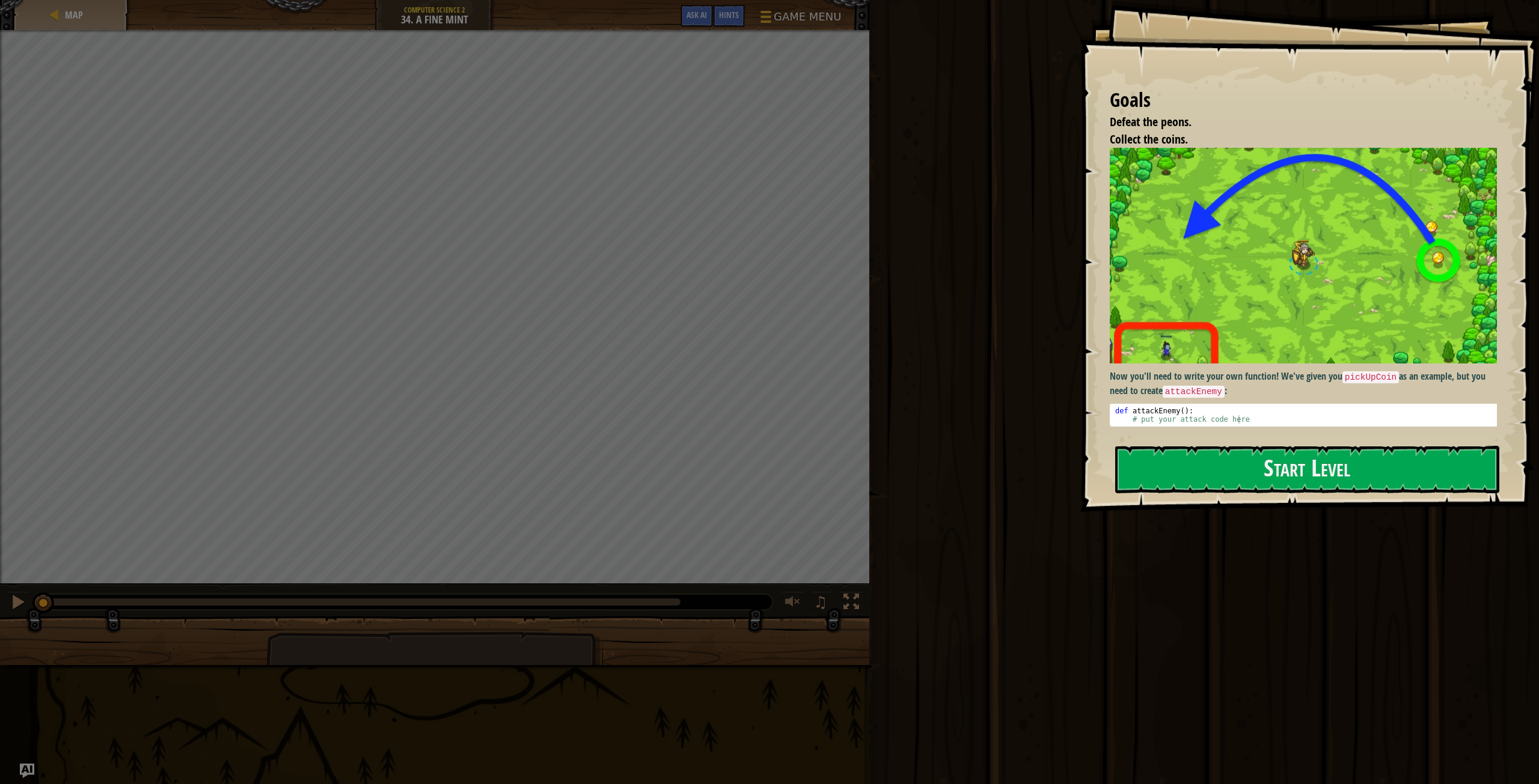
drag, startPoint x: 756, startPoint y: 286, endPoint x: 0, endPoint y: 643, distance: 836.1
click at [0, 756] on div "Map Computer Science 2 34. A Fine Mint Game Menu Done Hints Ask AI 1 הההההההההה…" at bounding box center [769, 392] width 1539 height 784
click at [458, 331] on div "Defeat the peons. Collect the coins. Goals : Incomplete" at bounding box center [435, 307] width 870 height 554
drag, startPoint x: 0, startPoint y: 643, endPoint x: 17, endPoint y: 642, distance: 17.0
click at [17, 642] on div "Defeat the peons. Collect the coins. Goals : Incomplete G reen B lack V iolet 0…" at bounding box center [769, 347] width 1539 height 635
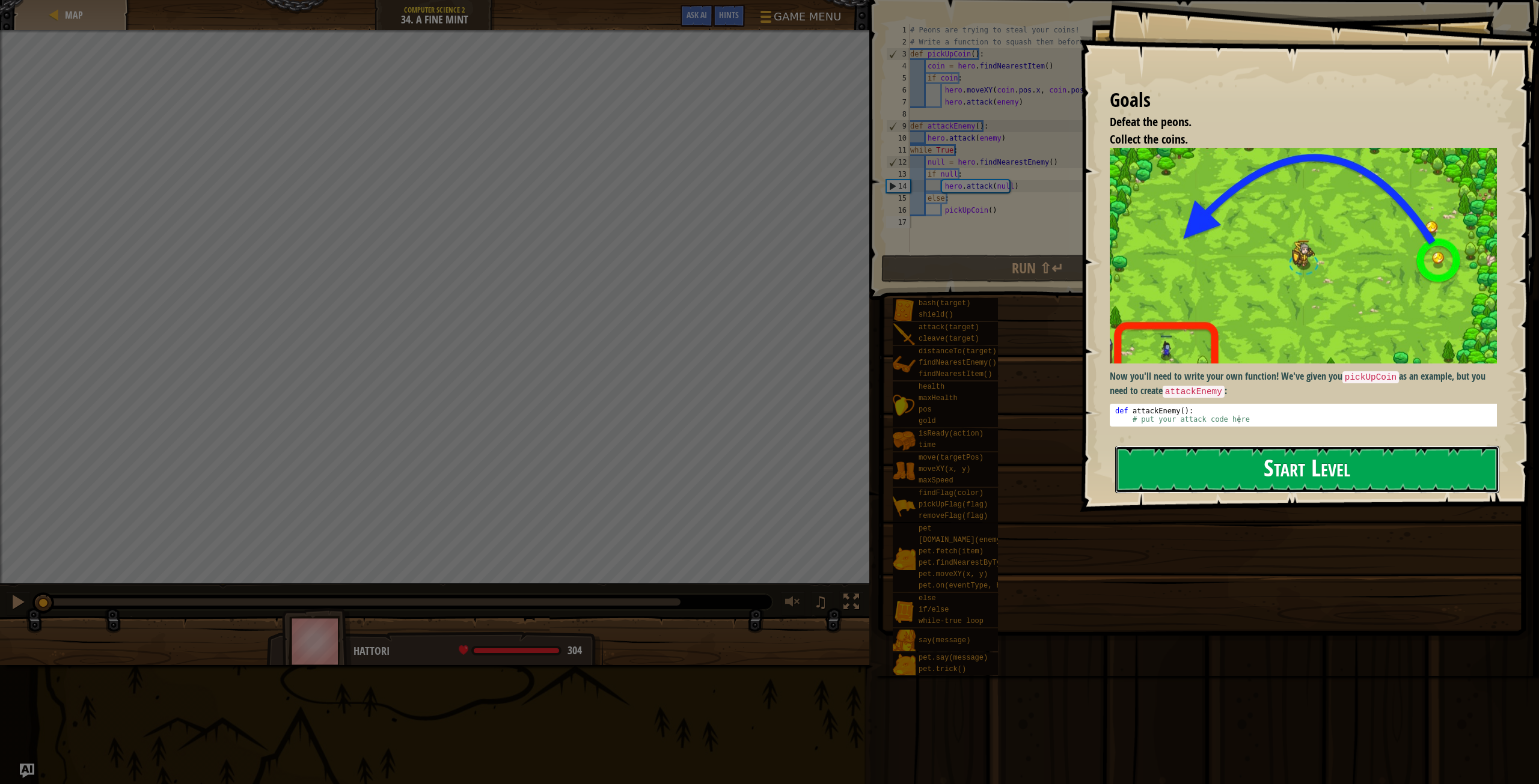
click at [1218, 467] on button "Start Level" at bounding box center [1308, 469] width 384 height 47
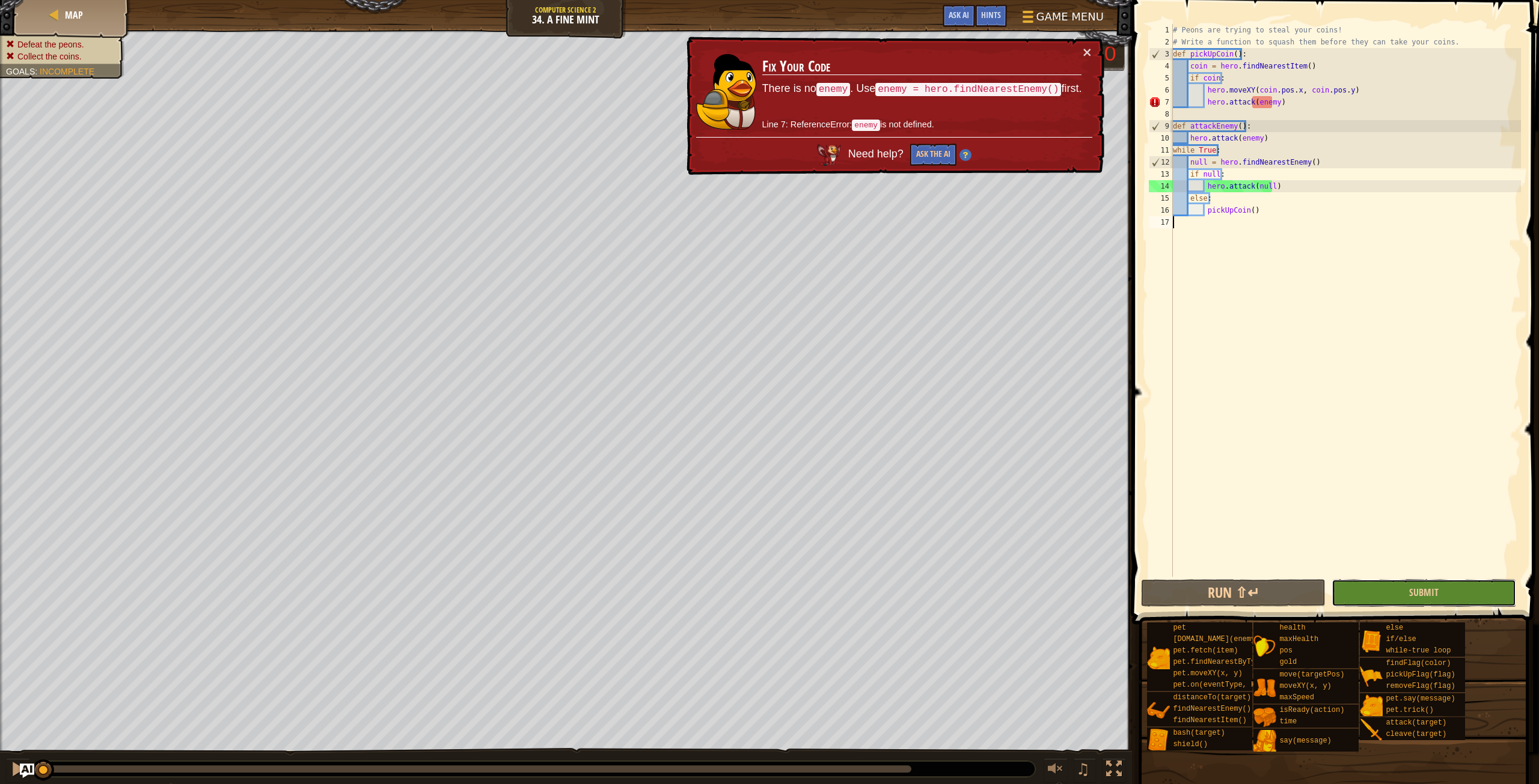
click at [1406, 589] on button "Submit" at bounding box center [1424, 593] width 185 height 28
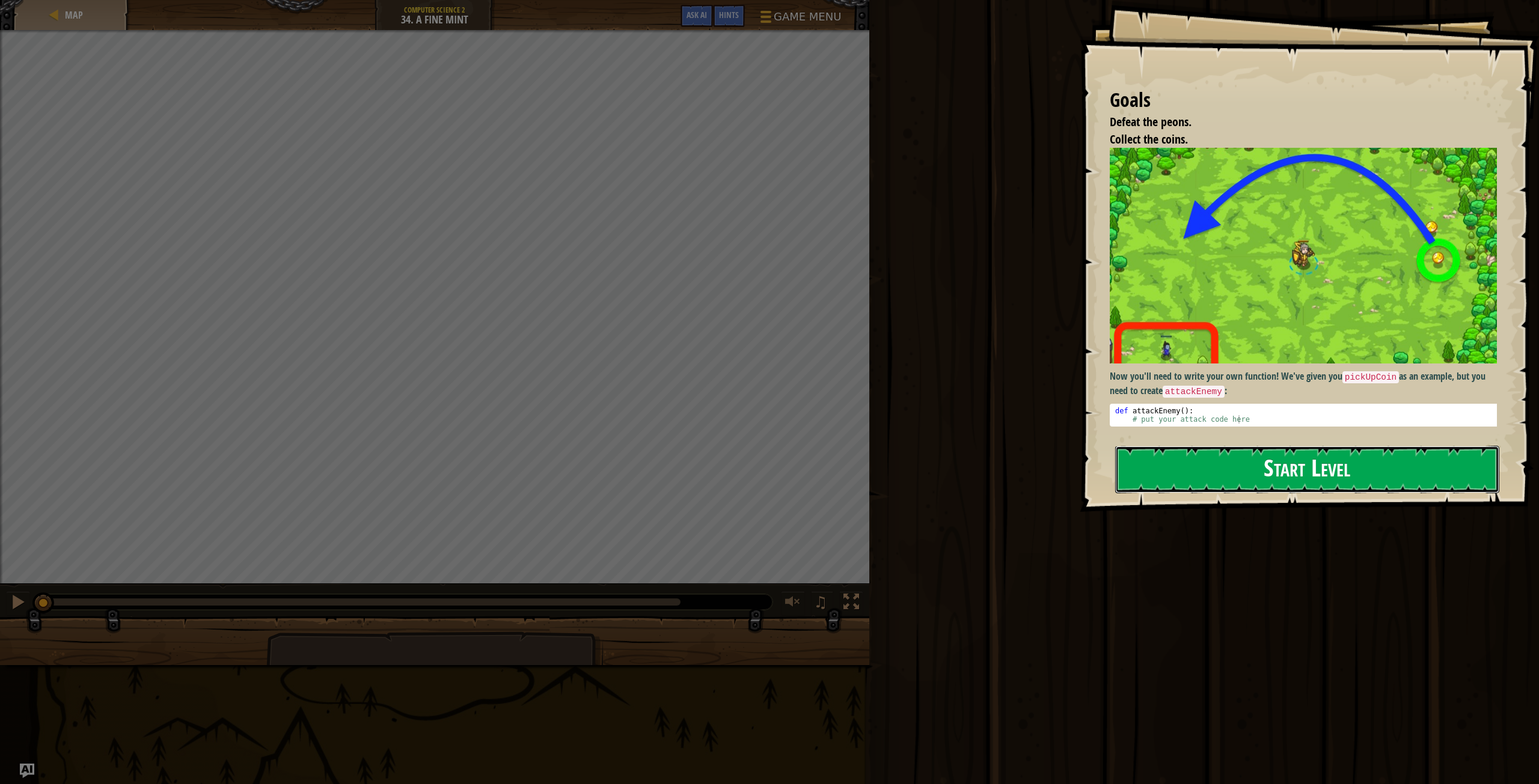
drag, startPoint x: 1225, startPoint y: 369, endPoint x: 1463, endPoint y: 474, distance: 260.1
click at [1463, 474] on button "Start Level" at bounding box center [1308, 469] width 384 height 47
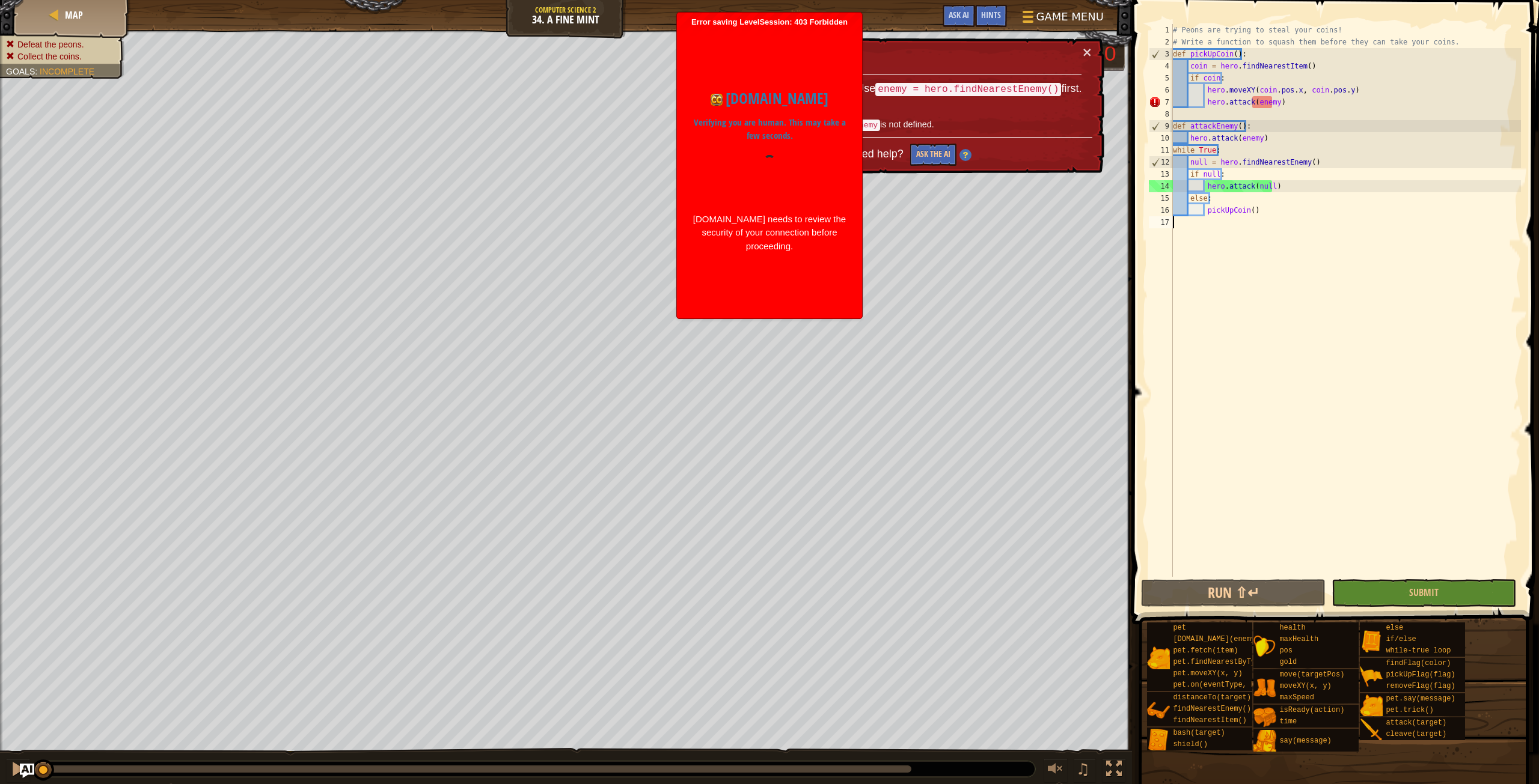
click at [764, 163] on div at bounding box center [769, 159] width 11 height 11
click at [764, 163] on div "Need help? Ask the AI" at bounding box center [894, 151] width 396 height 29
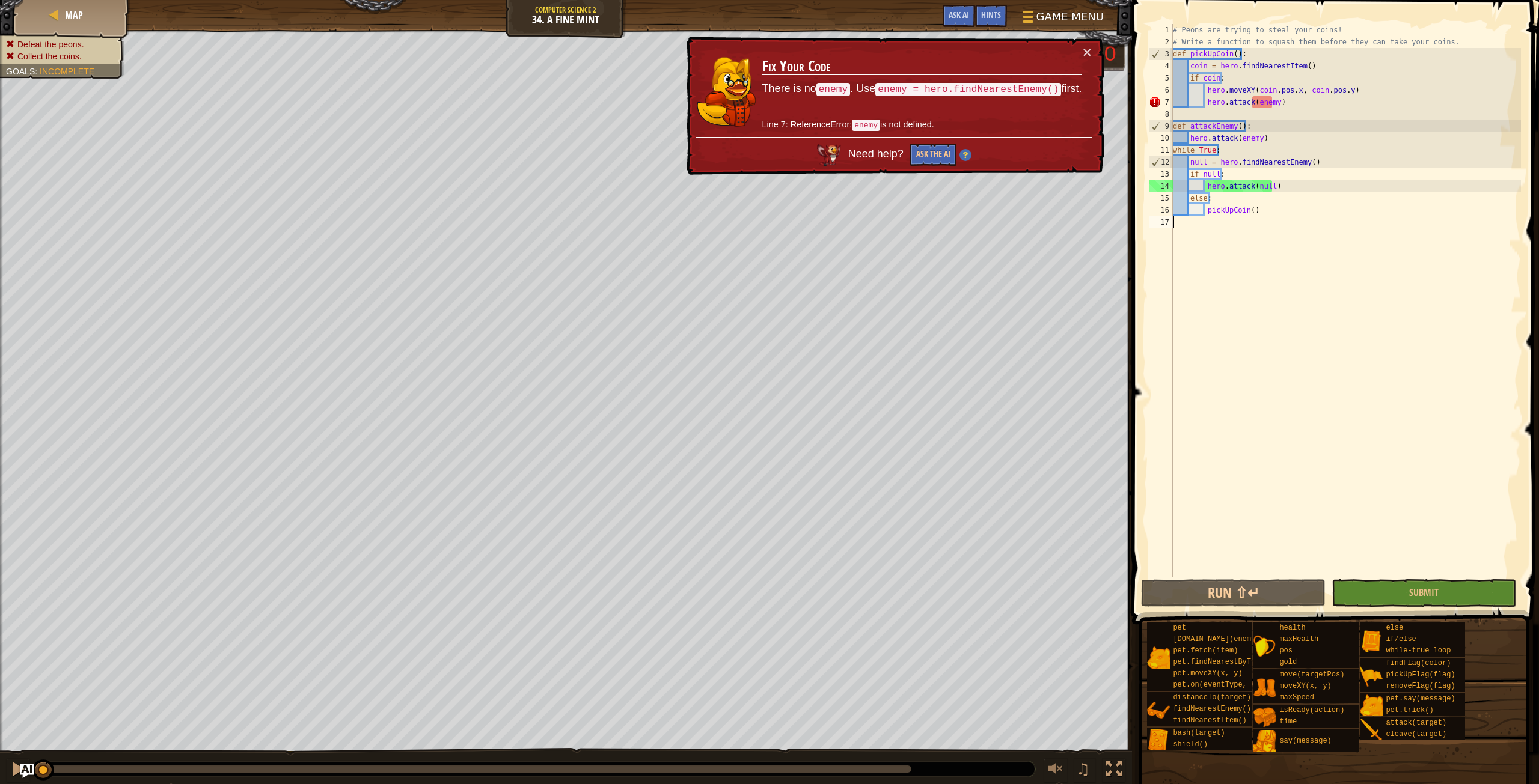
click at [764, 163] on div "Need help? Ask the AI" at bounding box center [894, 151] width 396 height 29
